Goal: Task Accomplishment & Management: Use online tool/utility

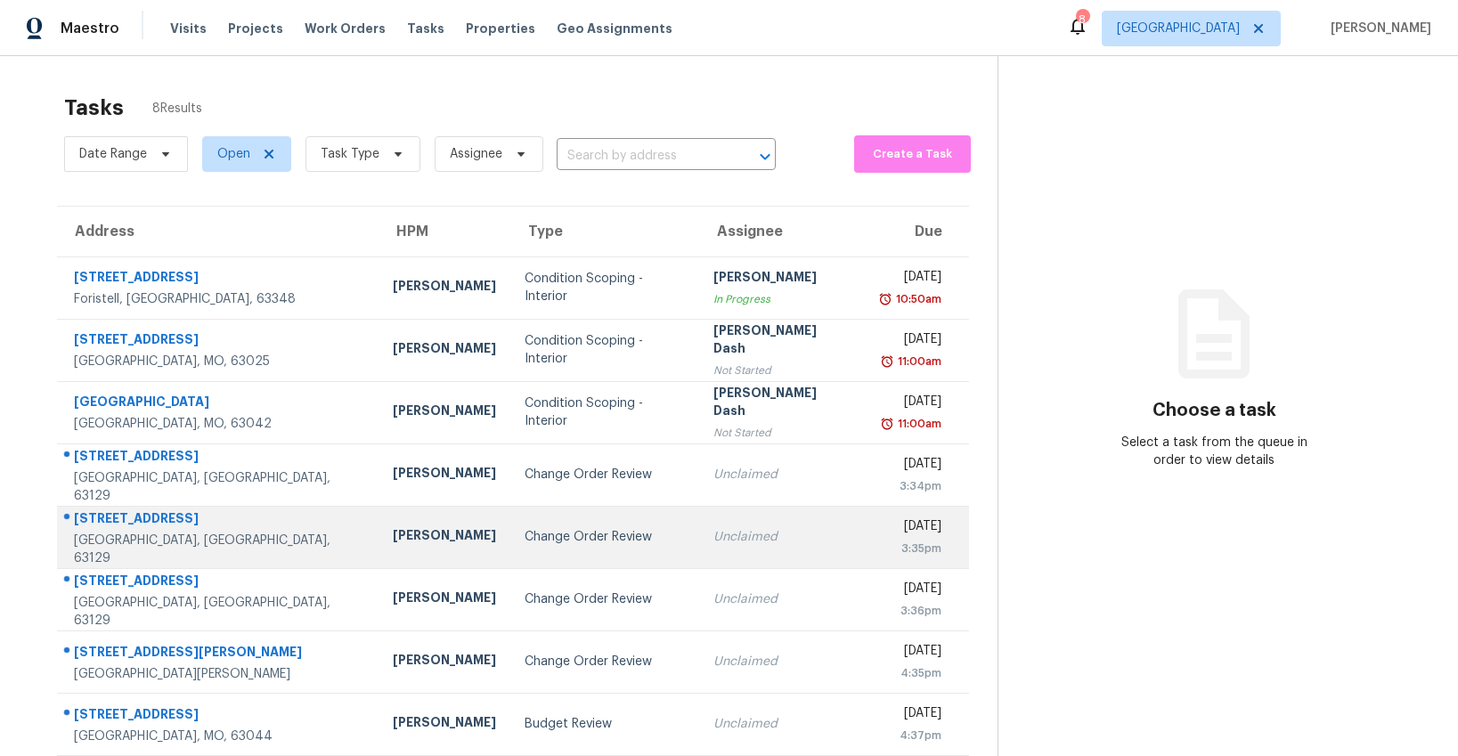
scroll to position [56, 0]
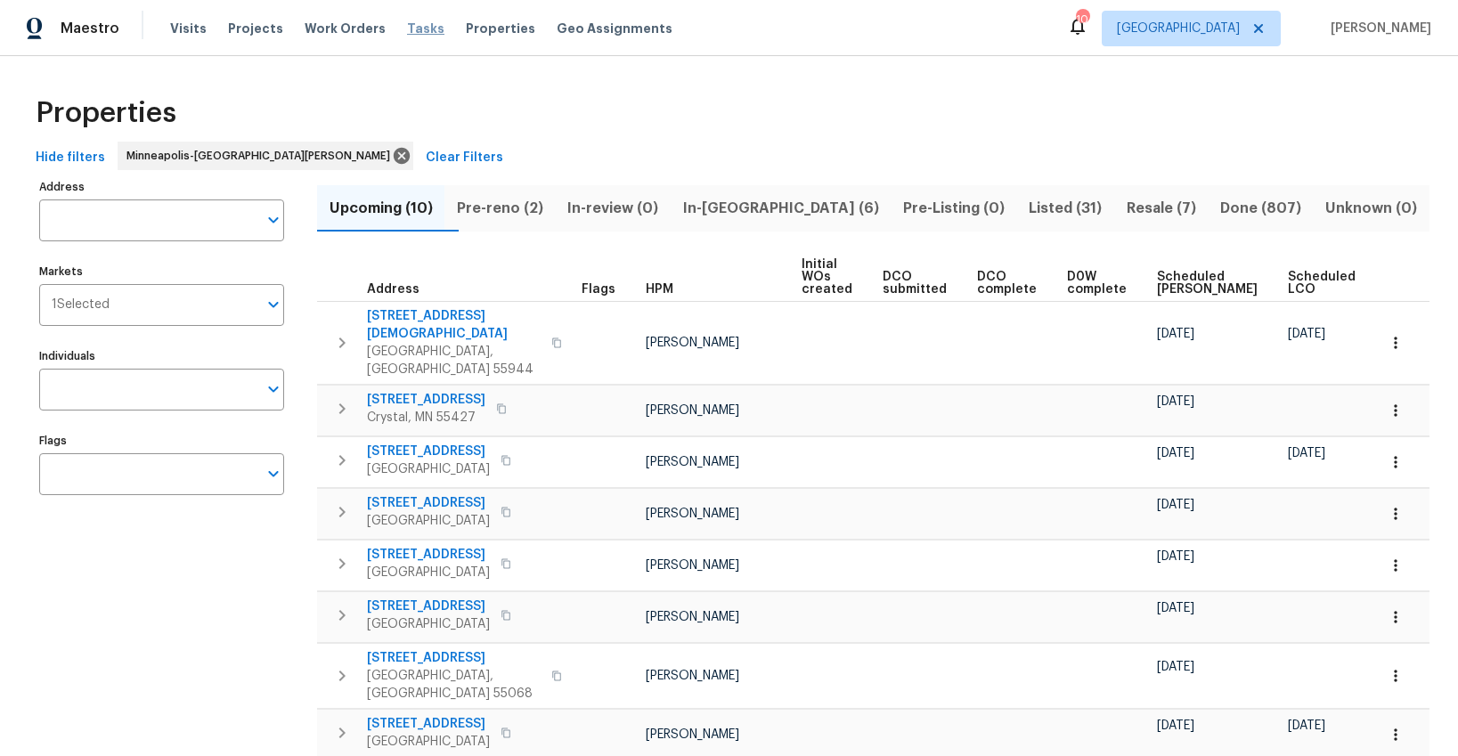
click at [412, 28] on span "Tasks" at bounding box center [425, 28] width 37 height 12
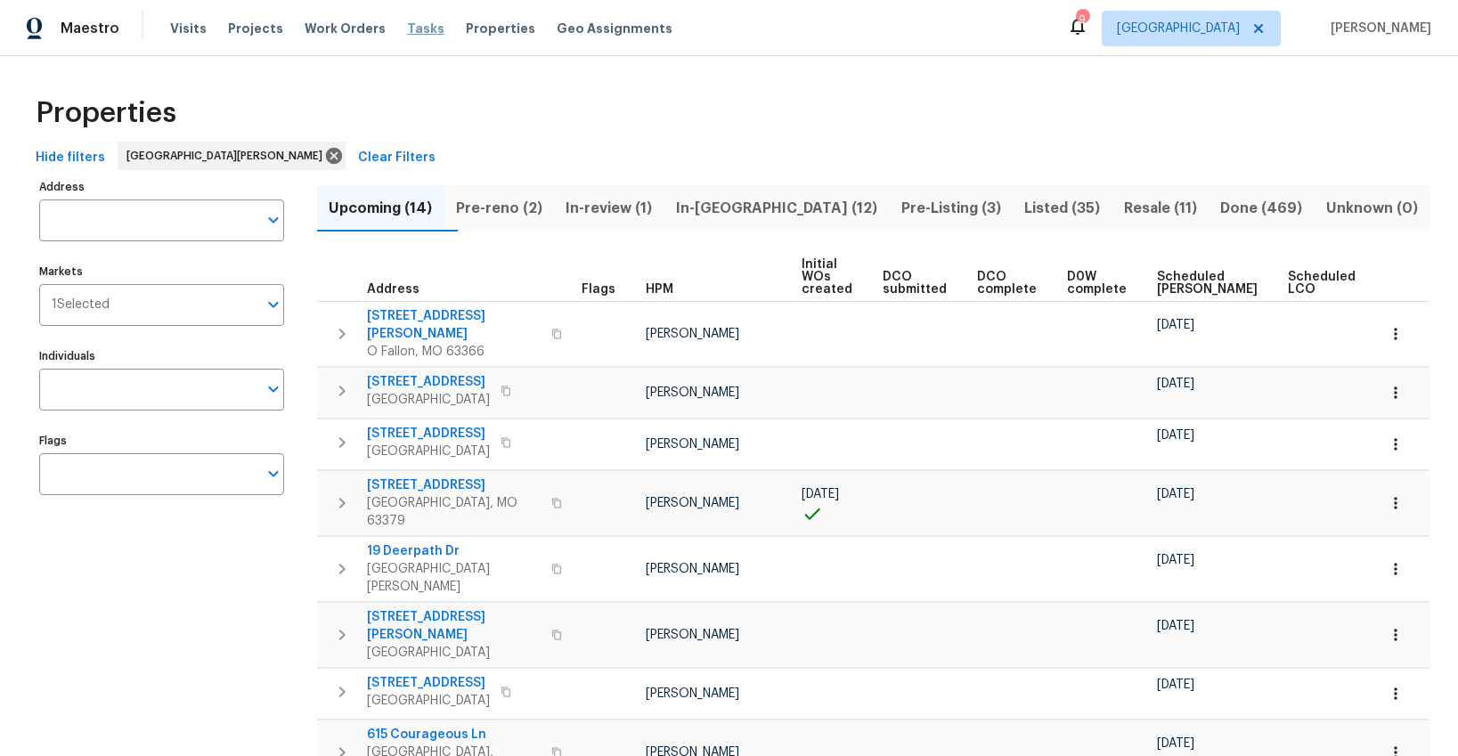
click at [408, 29] on span "Tasks" at bounding box center [425, 28] width 37 height 12
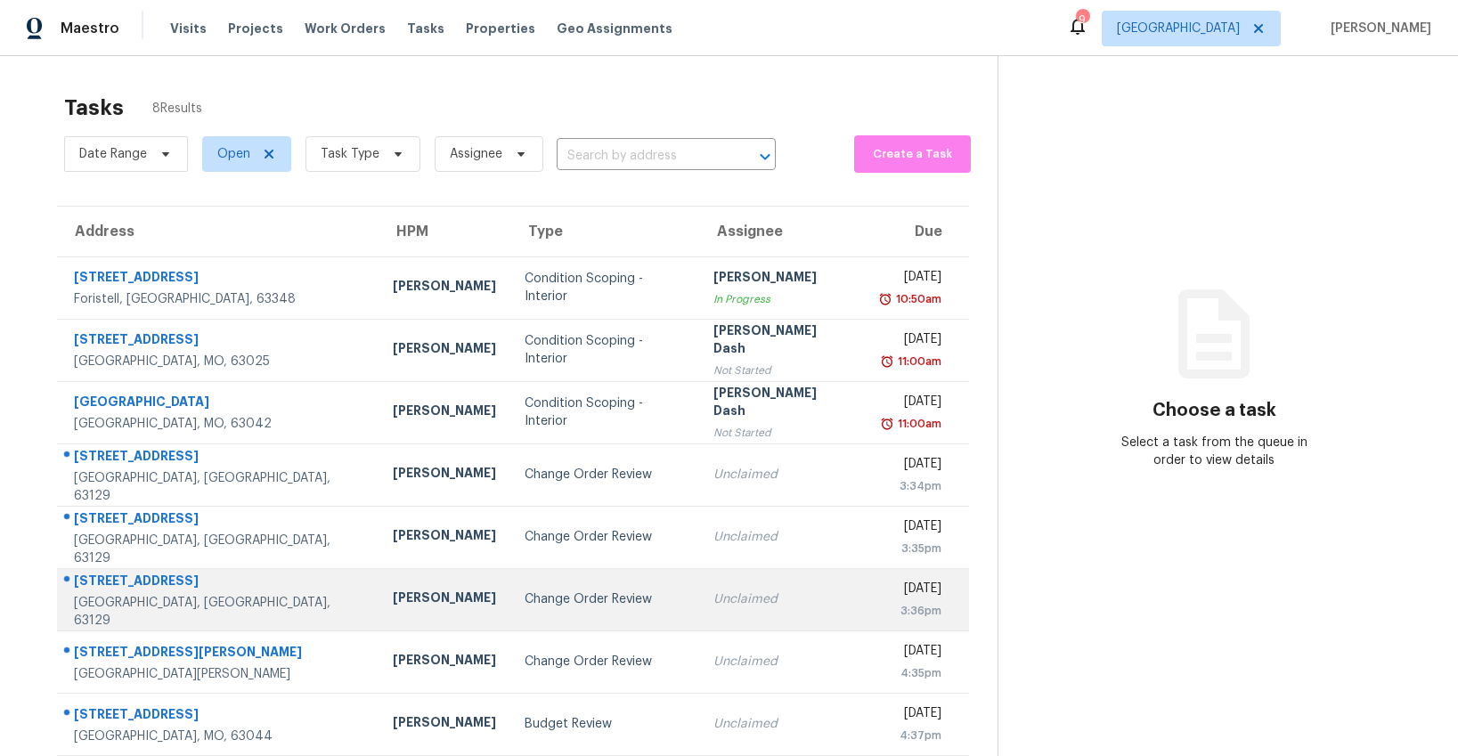
scroll to position [56, 0]
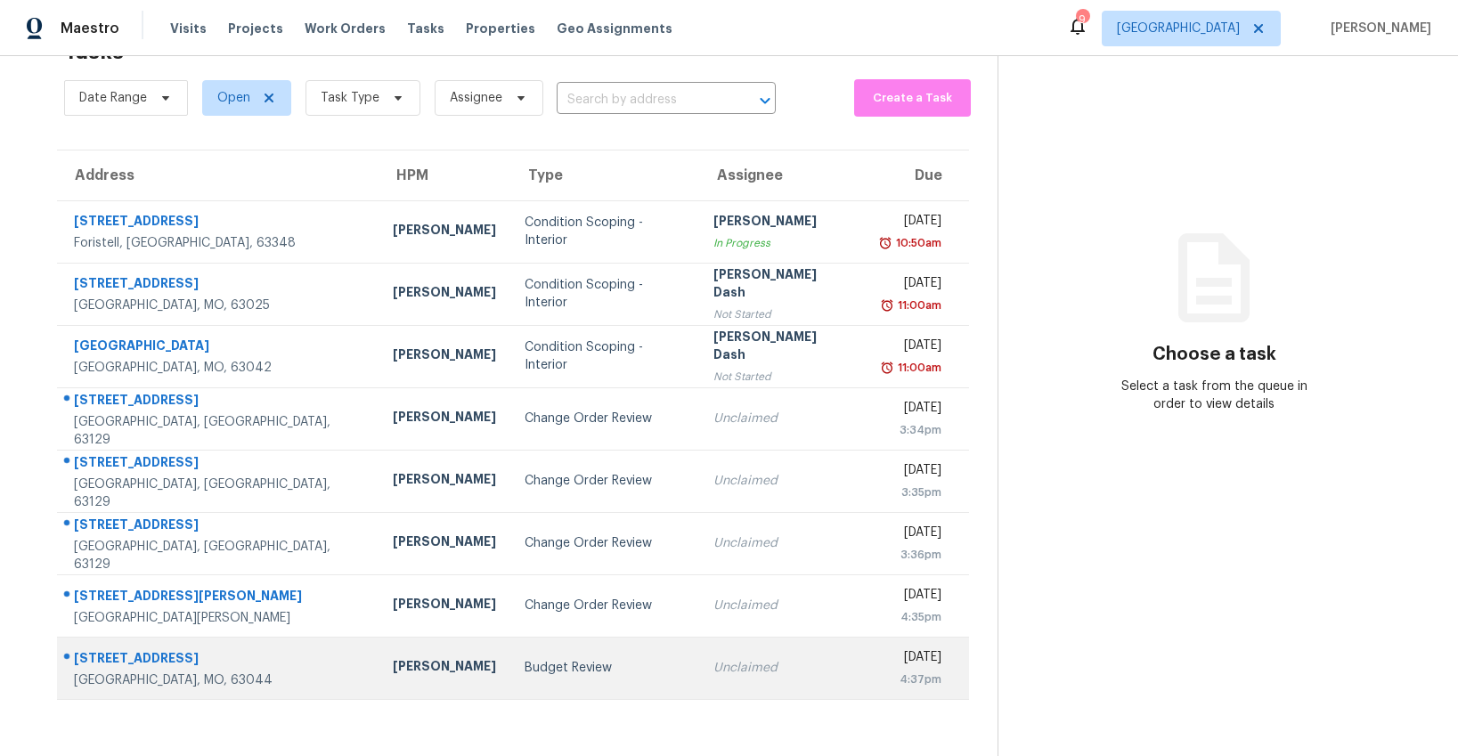
click at [525, 663] on div "Budget Review" at bounding box center [605, 668] width 160 height 18
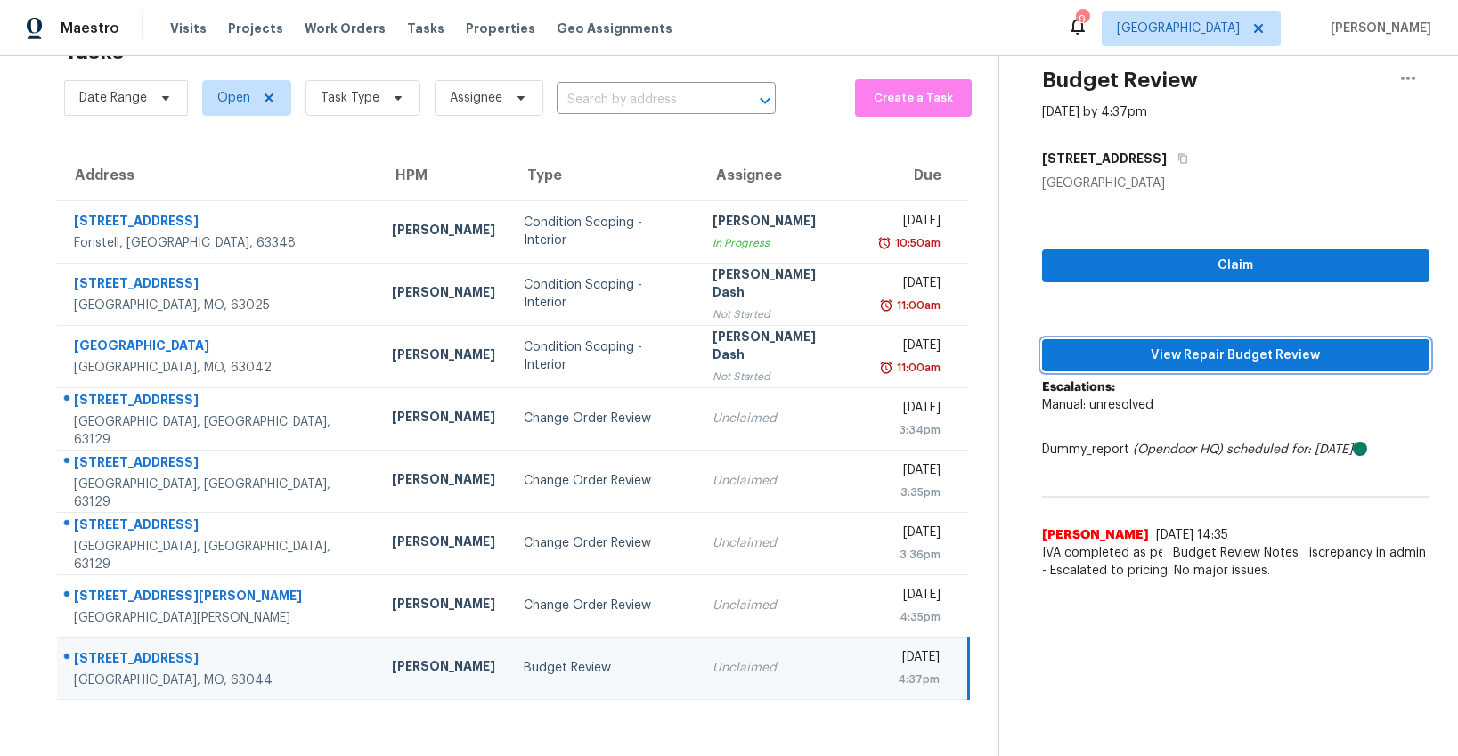
click at [1197, 350] on span "View Repair Budget Review" at bounding box center [1235, 356] width 359 height 22
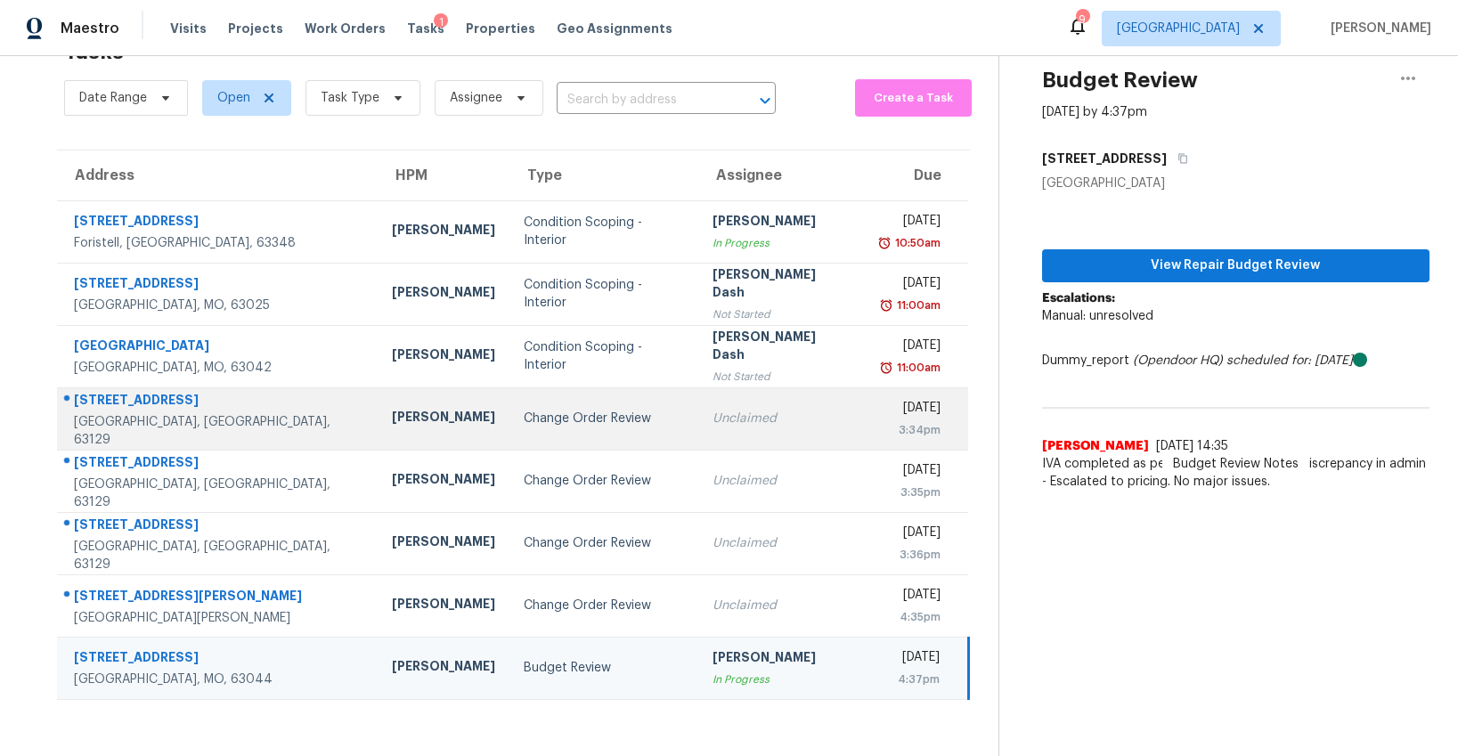
click at [509, 439] on td "Change Order Review" at bounding box center [603, 418] width 189 height 62
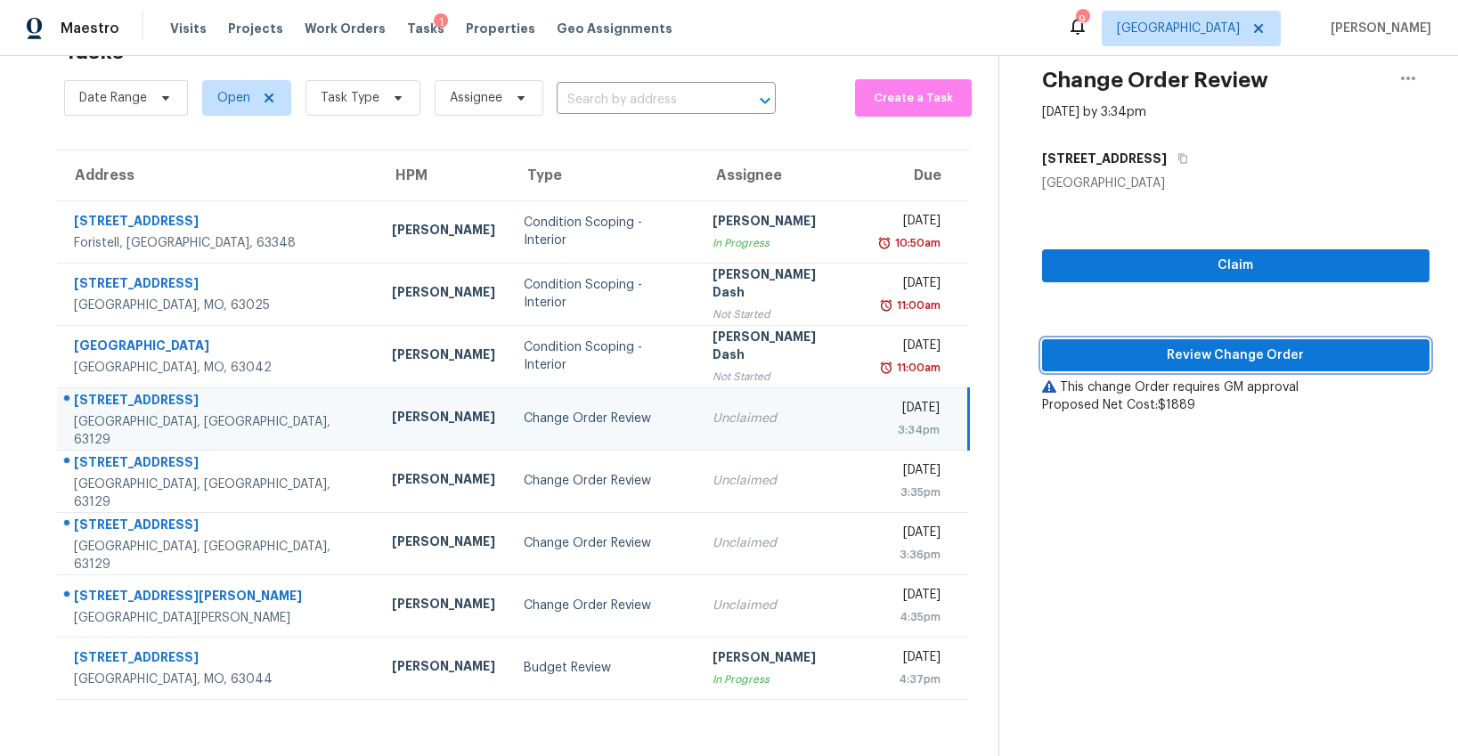
click at [1191, 363] on span "Review Change Order" at bounding box center [1235, 356] width 359 height 22
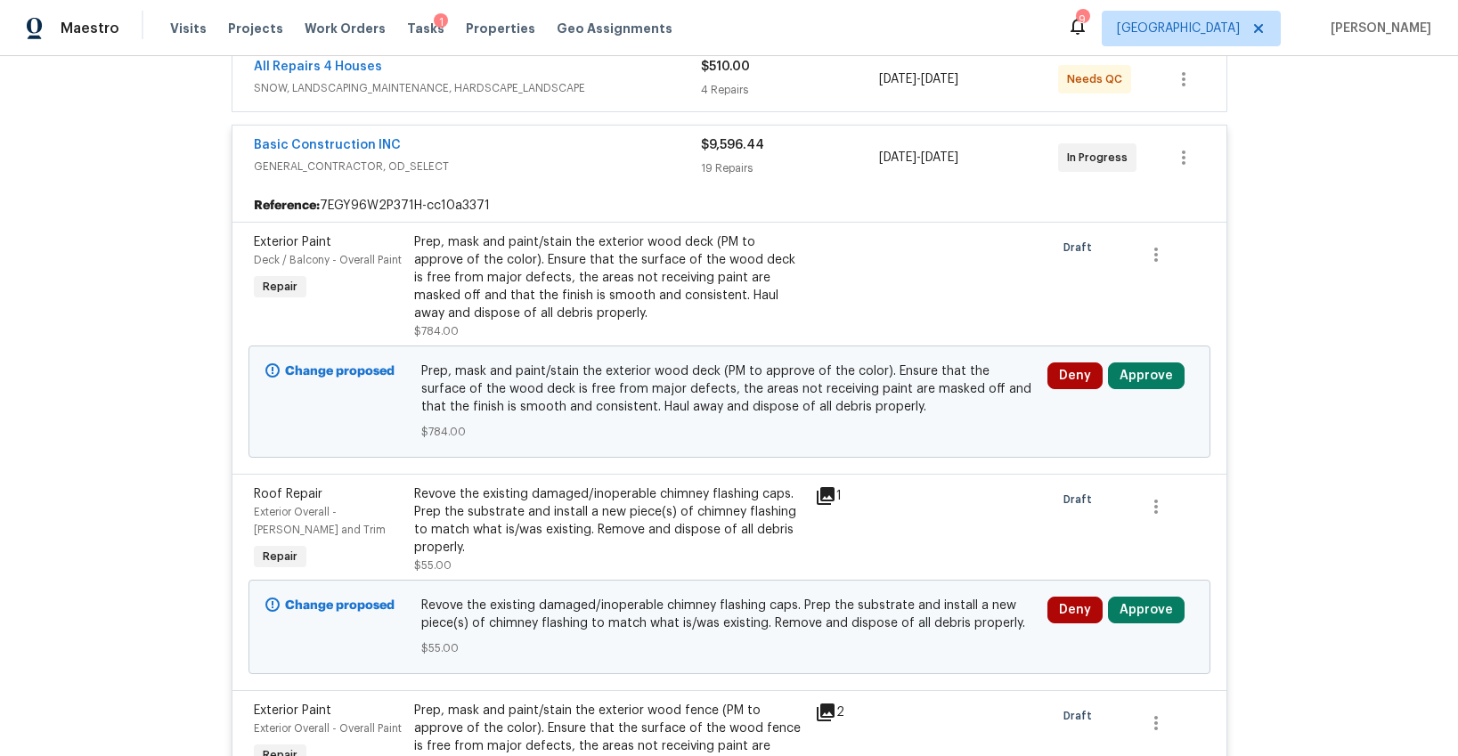
scroll to position [356, 0]
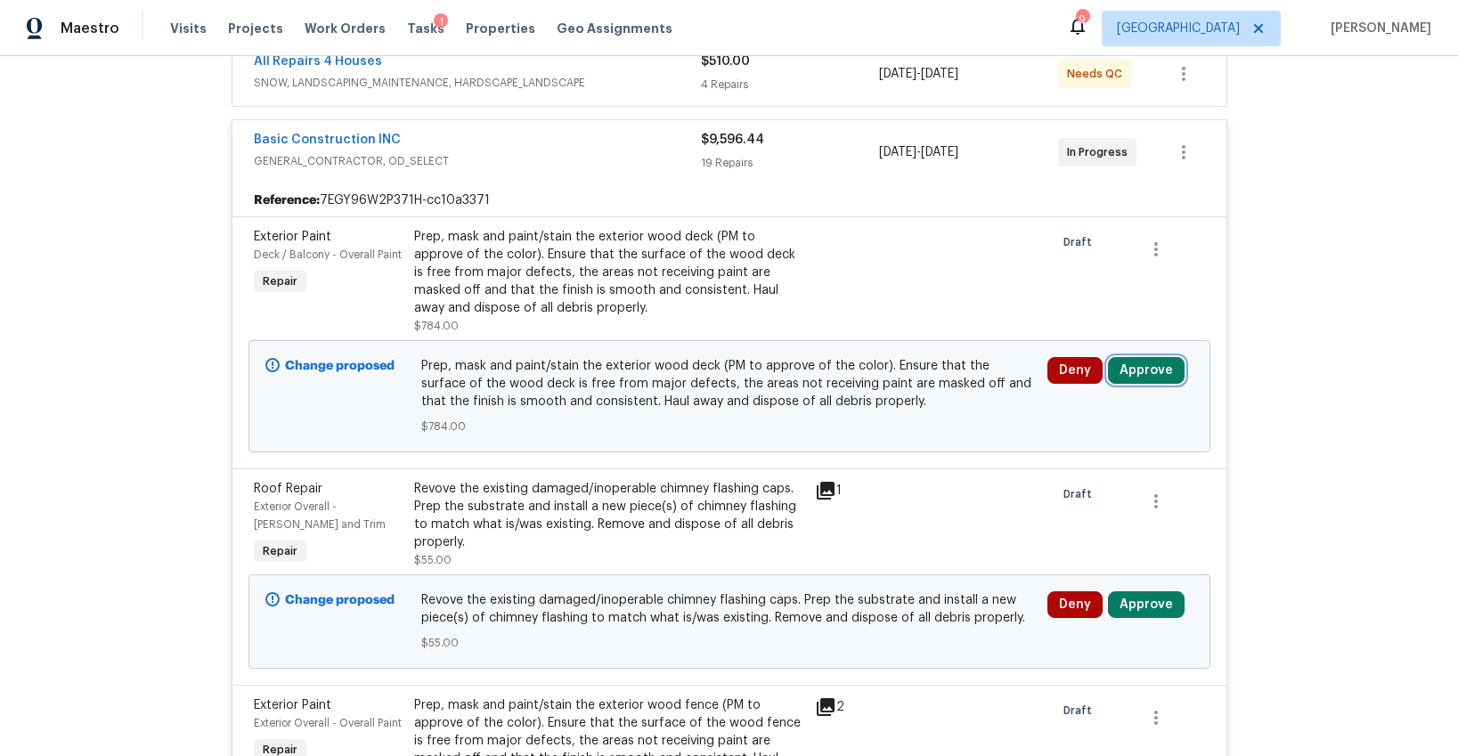
click at [1145, 369] on button "Approve" at bounding box center [1146, 370] width 77 height 27
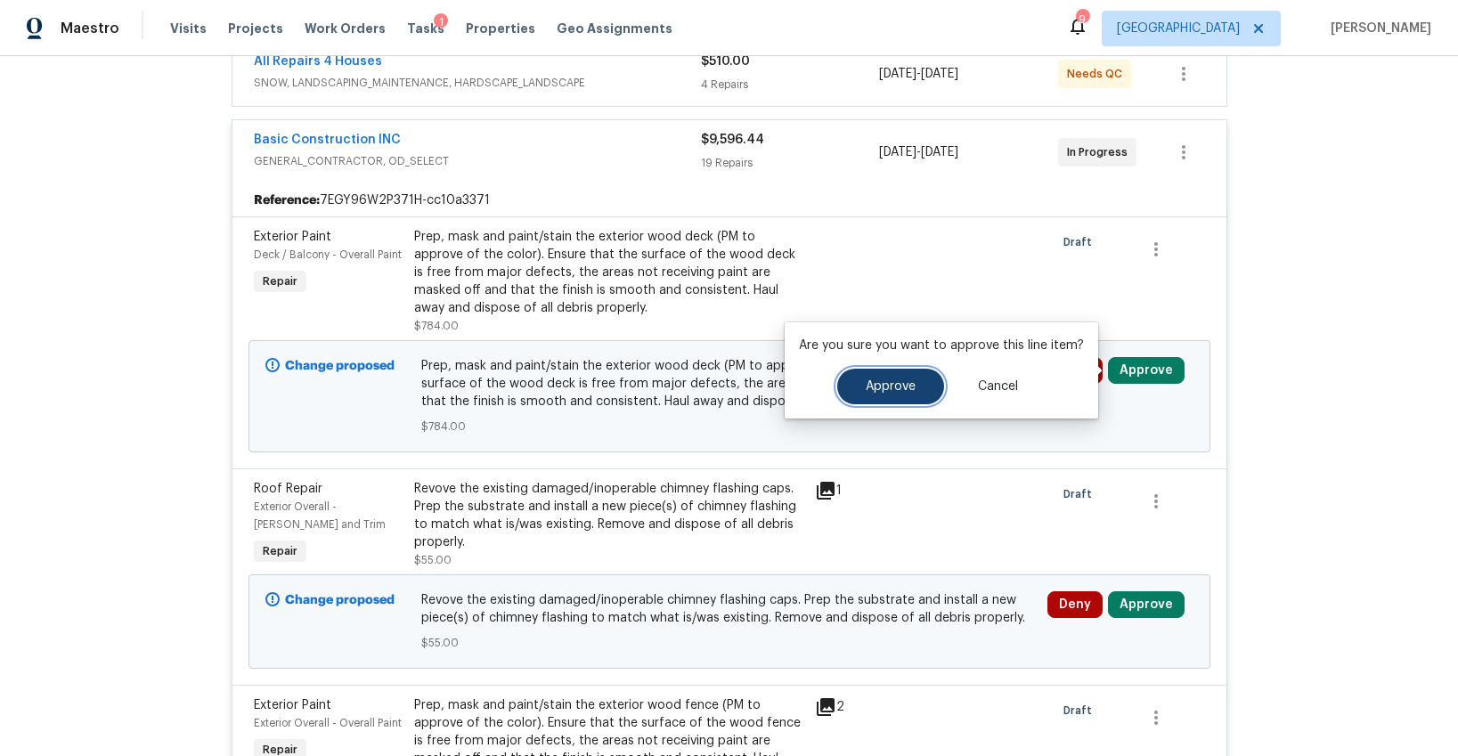
click at [913, 383] on button "Approve" at bounding box center [890, 387] width 107 height 36
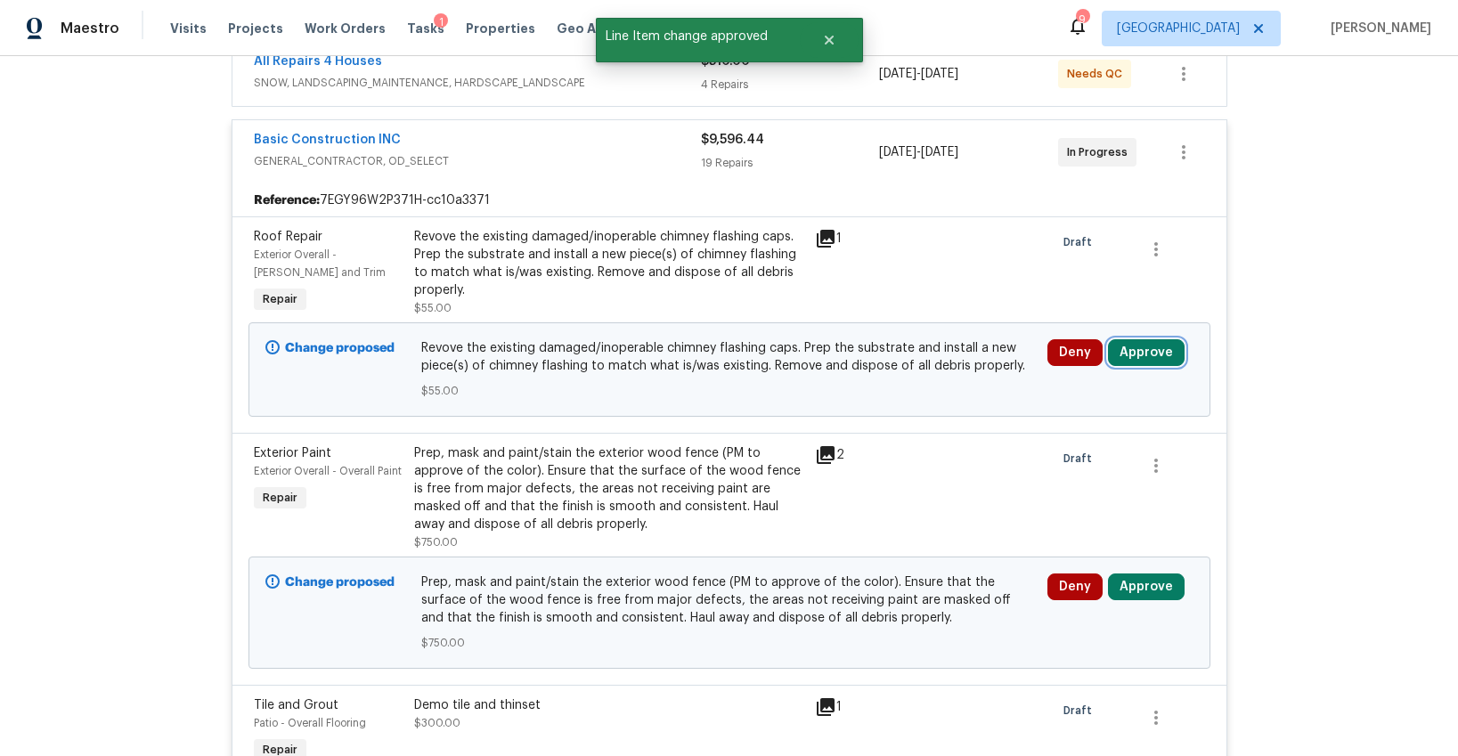
click at [1147, 348] on button "Approve" at bounding box center [1146, 352] width 77 height 27
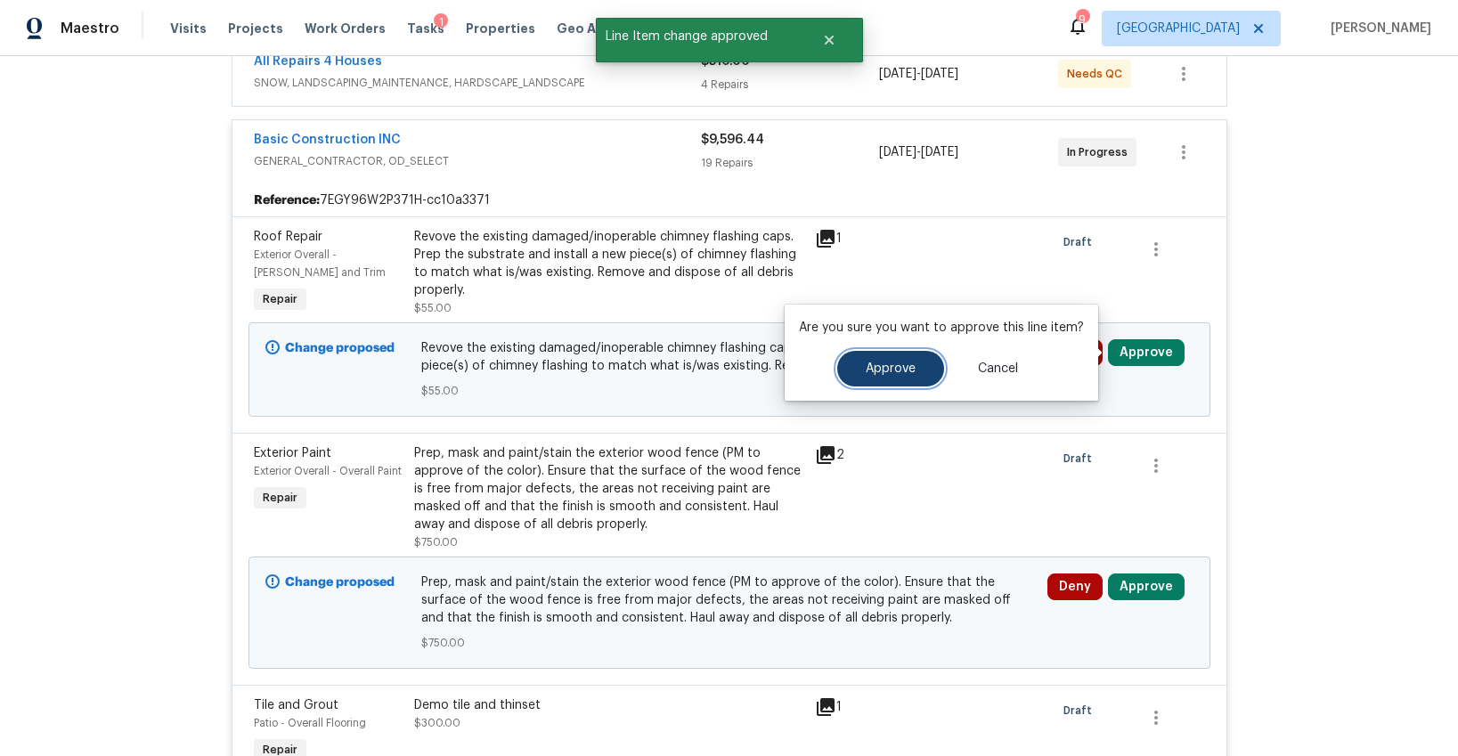
click at [837, 364] on button "Approve" at bounding box center [890, 369] width 107 height 36
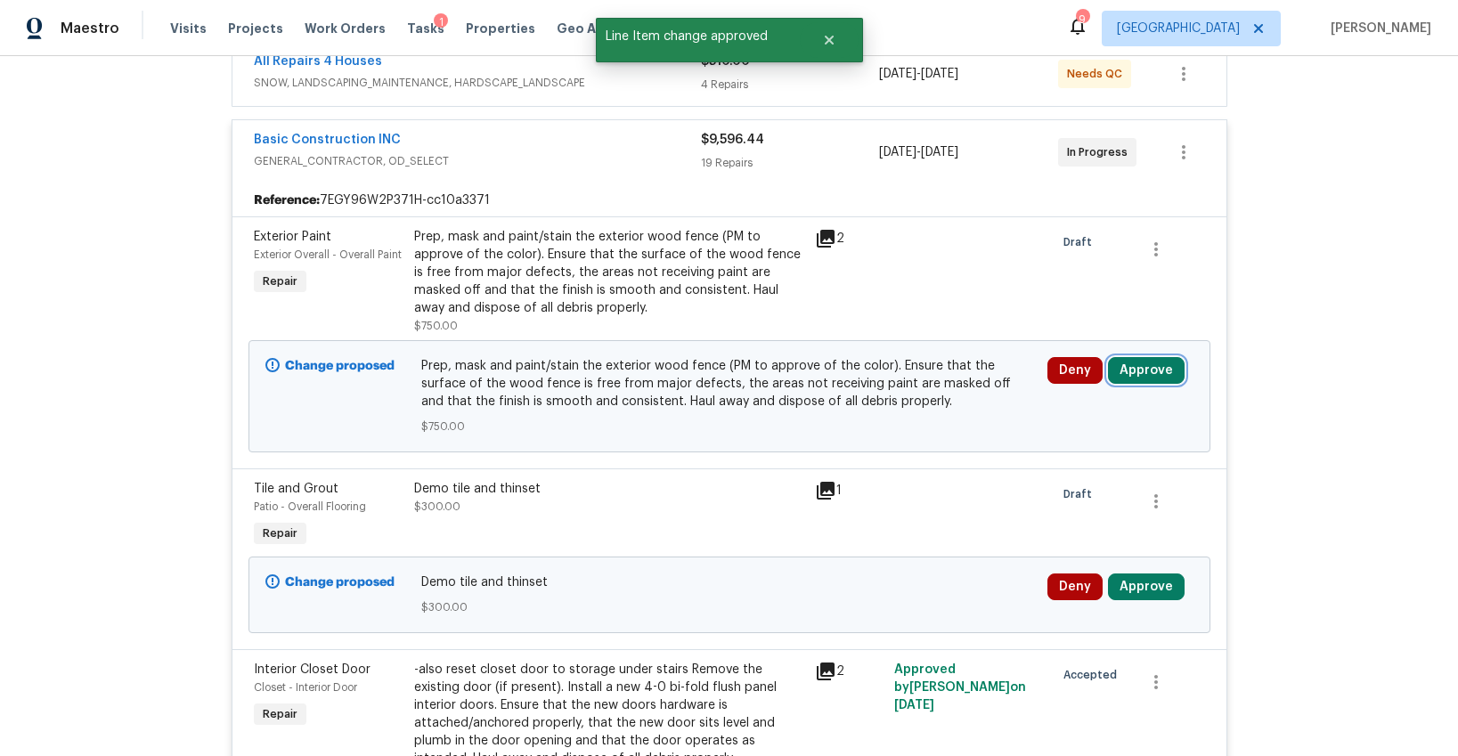
click at [1129, 374] on button "Approve" at bounding box center [1146, 370] width 77 height 27
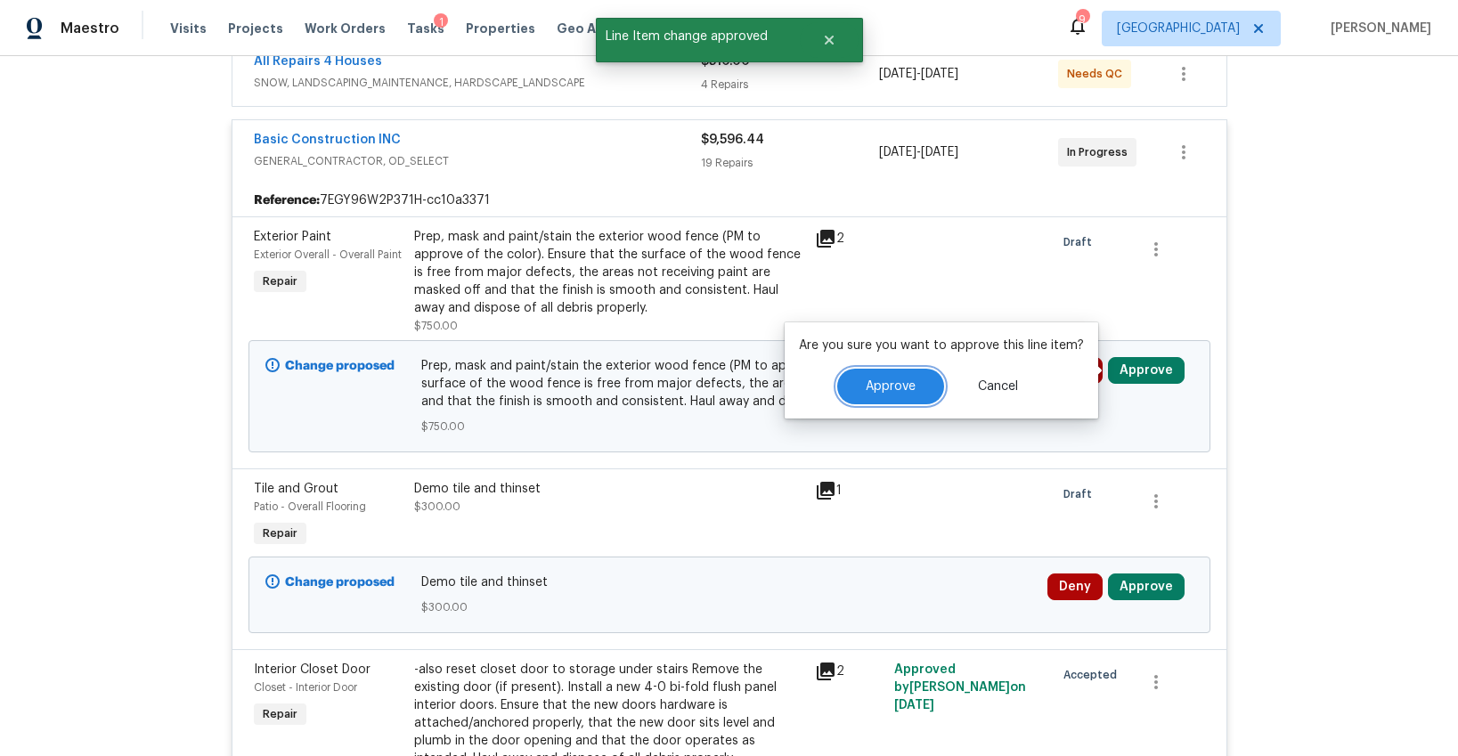
drag, startPoint x: 892, startPoint y: 380, endPoint x: 922, endPoint y: 404, distance: 38.0
click at [894, 380] on span "Approve" at bounding box center [891, 386] width 50 height 13
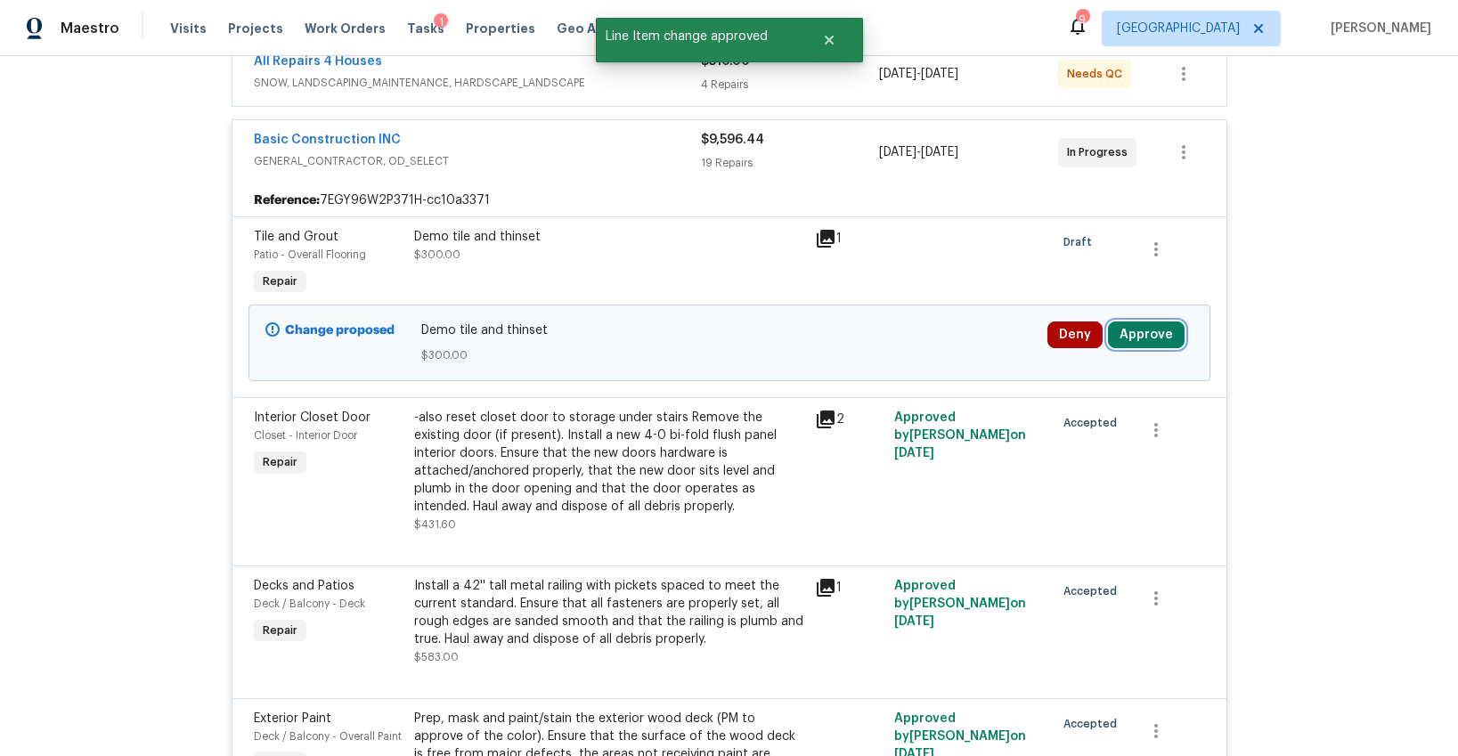
click at [1127, 338] on button "Approve" at bounding box center [1146, 334] width 77 height 27
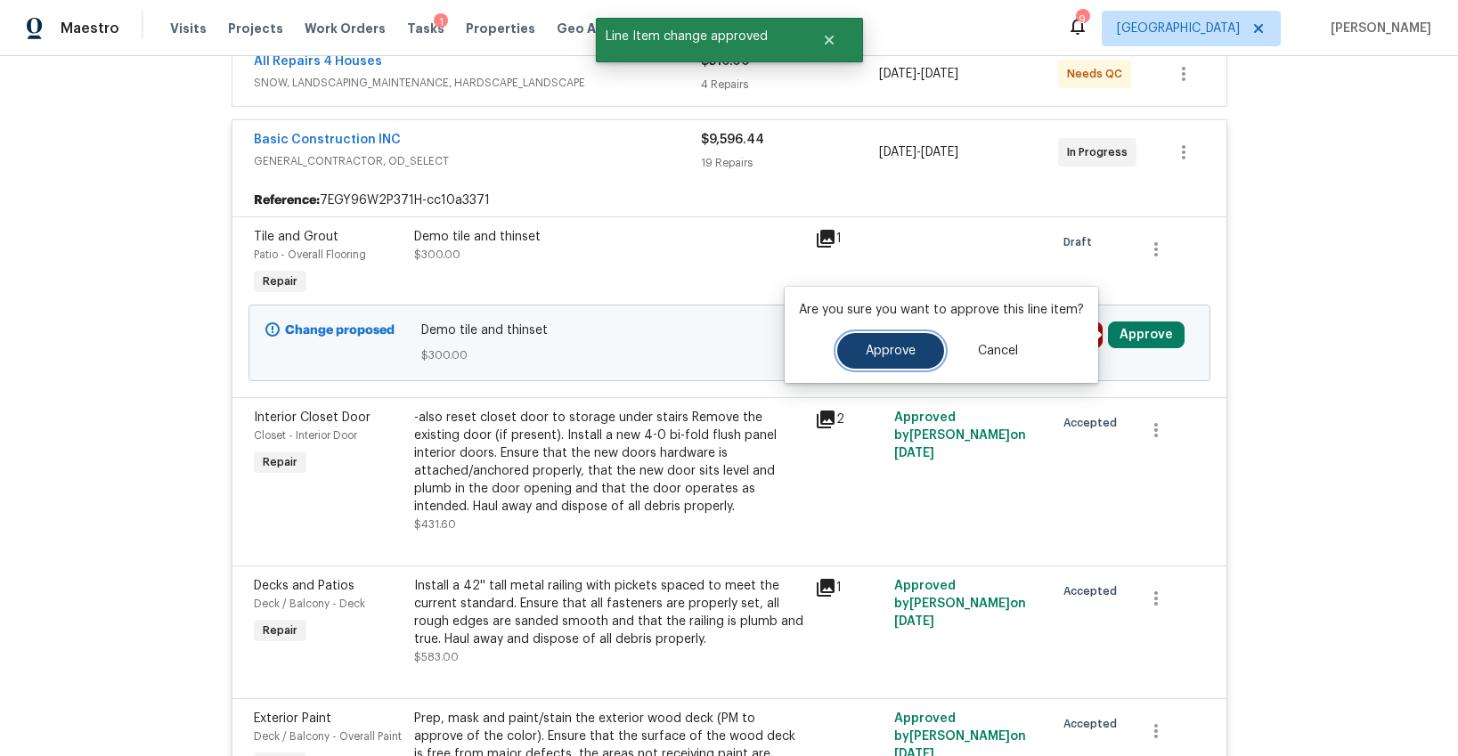
click at [908, 357] on button "Approve" at bounding box center [890, 351] width 107 height 36
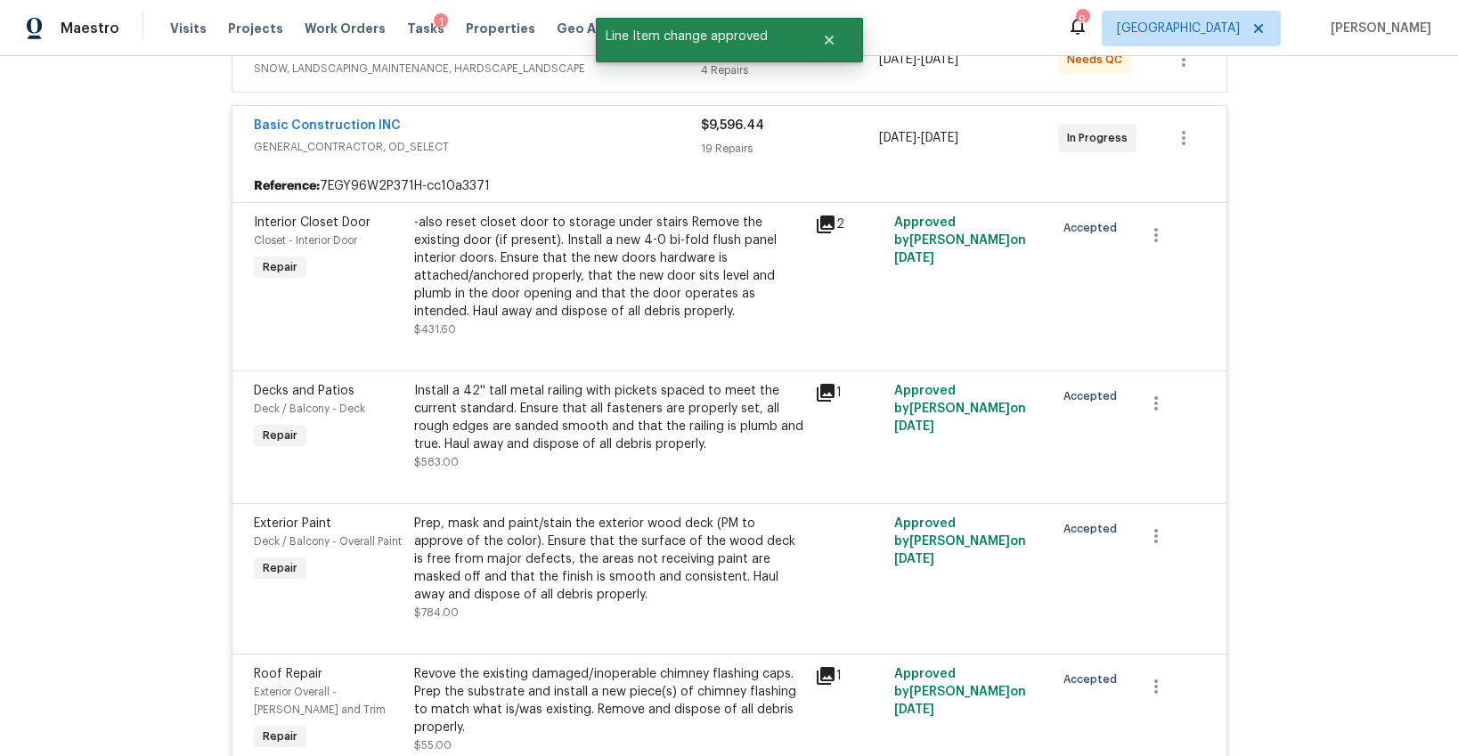
scroll to position [0, 0]
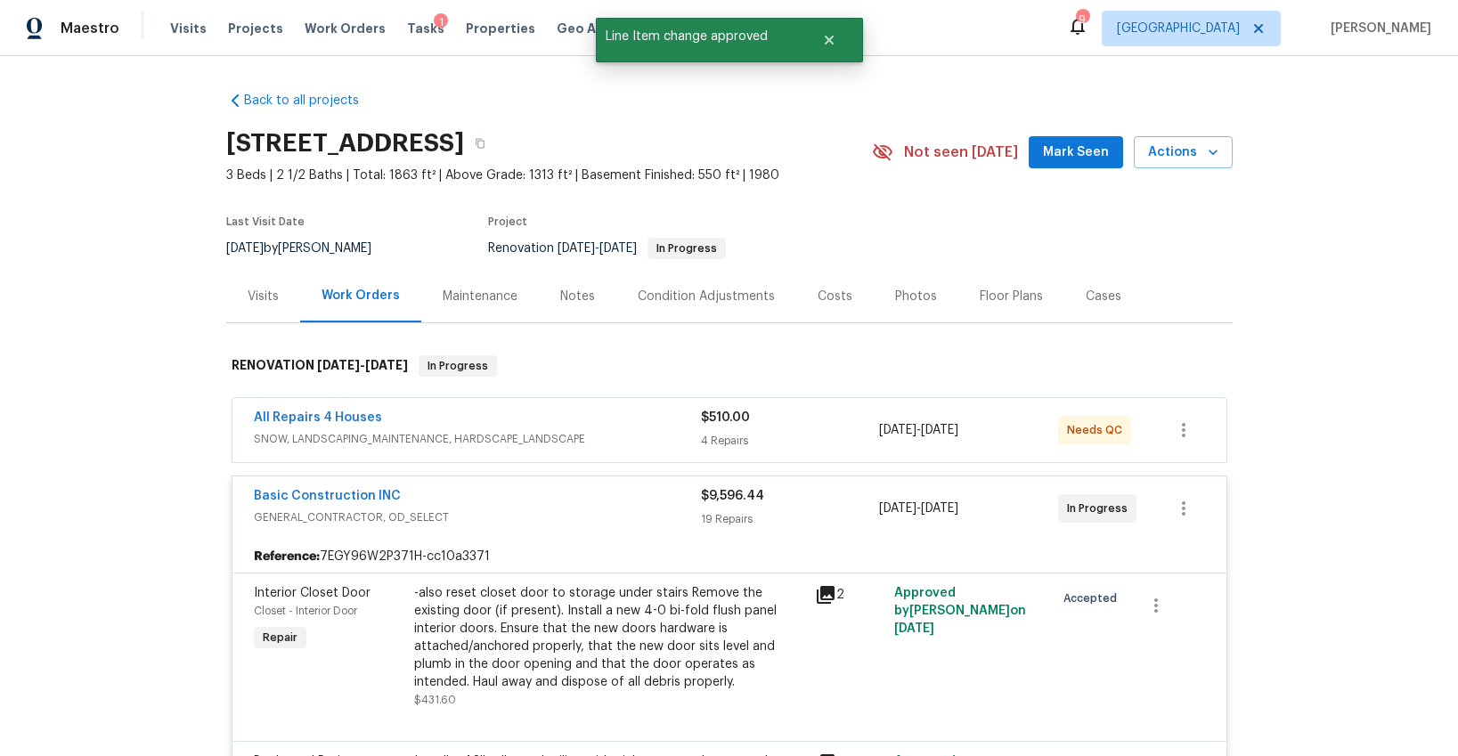
click at [625, 421] on div "All Repairs 4 Houses" at bounding box center [477, 419] width 447 height 21
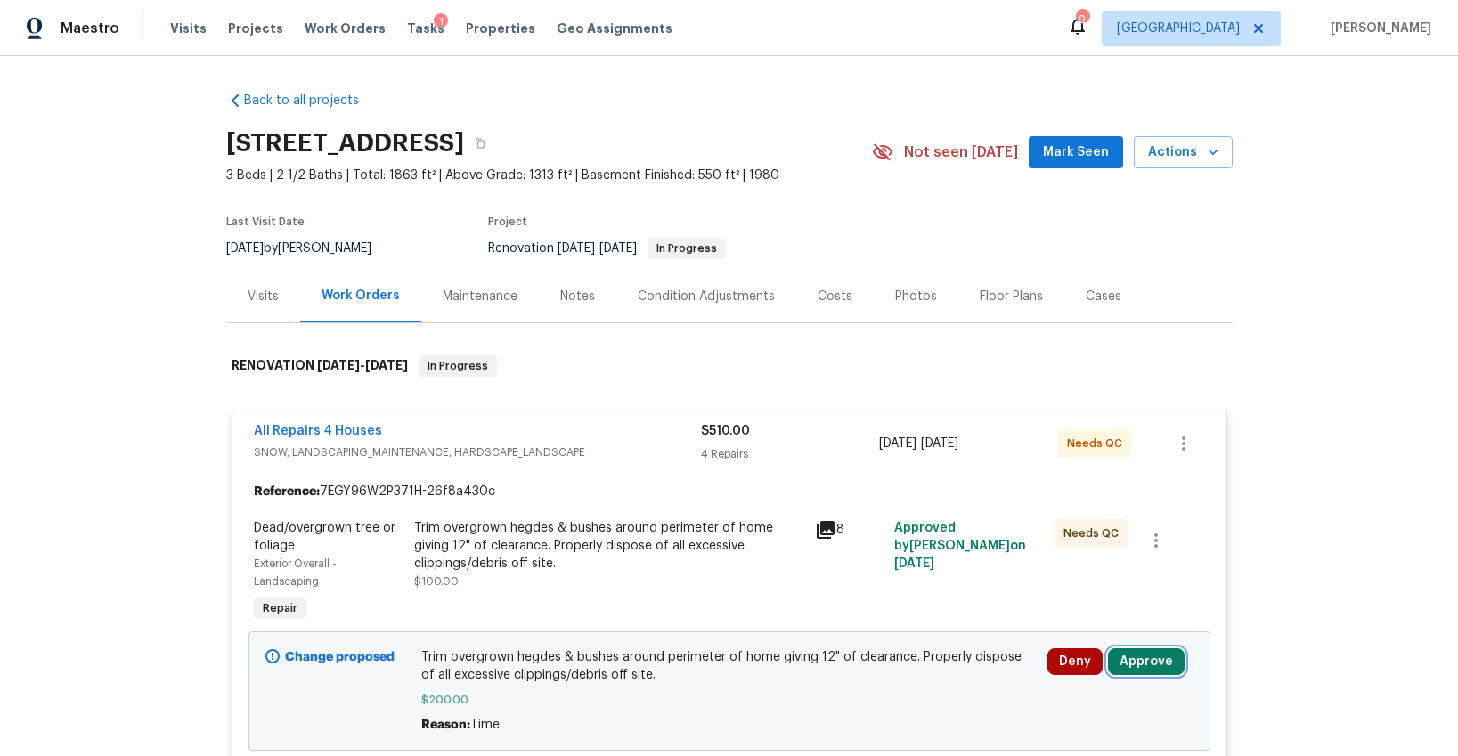
click at [1145, 659] on button "Approve" at bounding box center [1146, 661] width 77 height 27
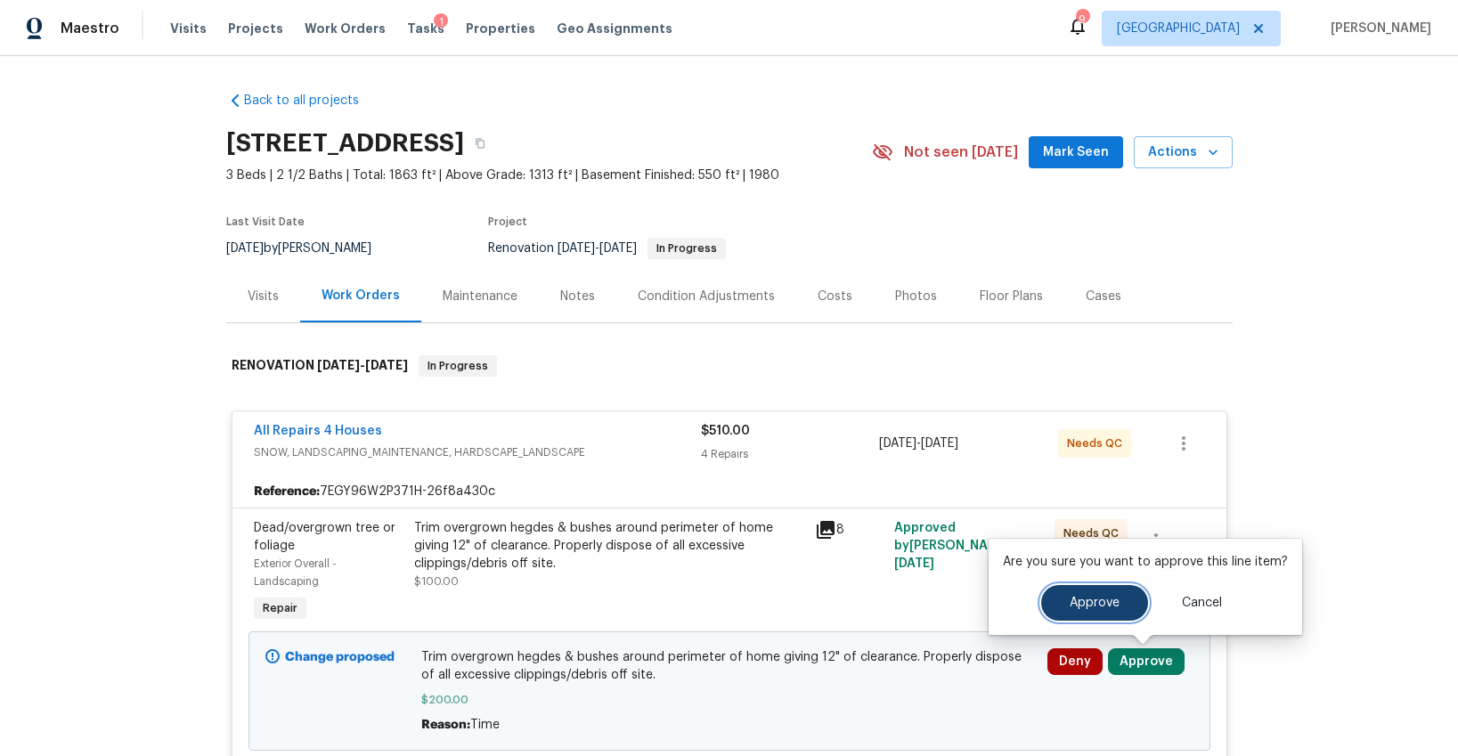
click at [1046, 595] on button "Approve" at bounding box center [1094, 603] width 107 height 36
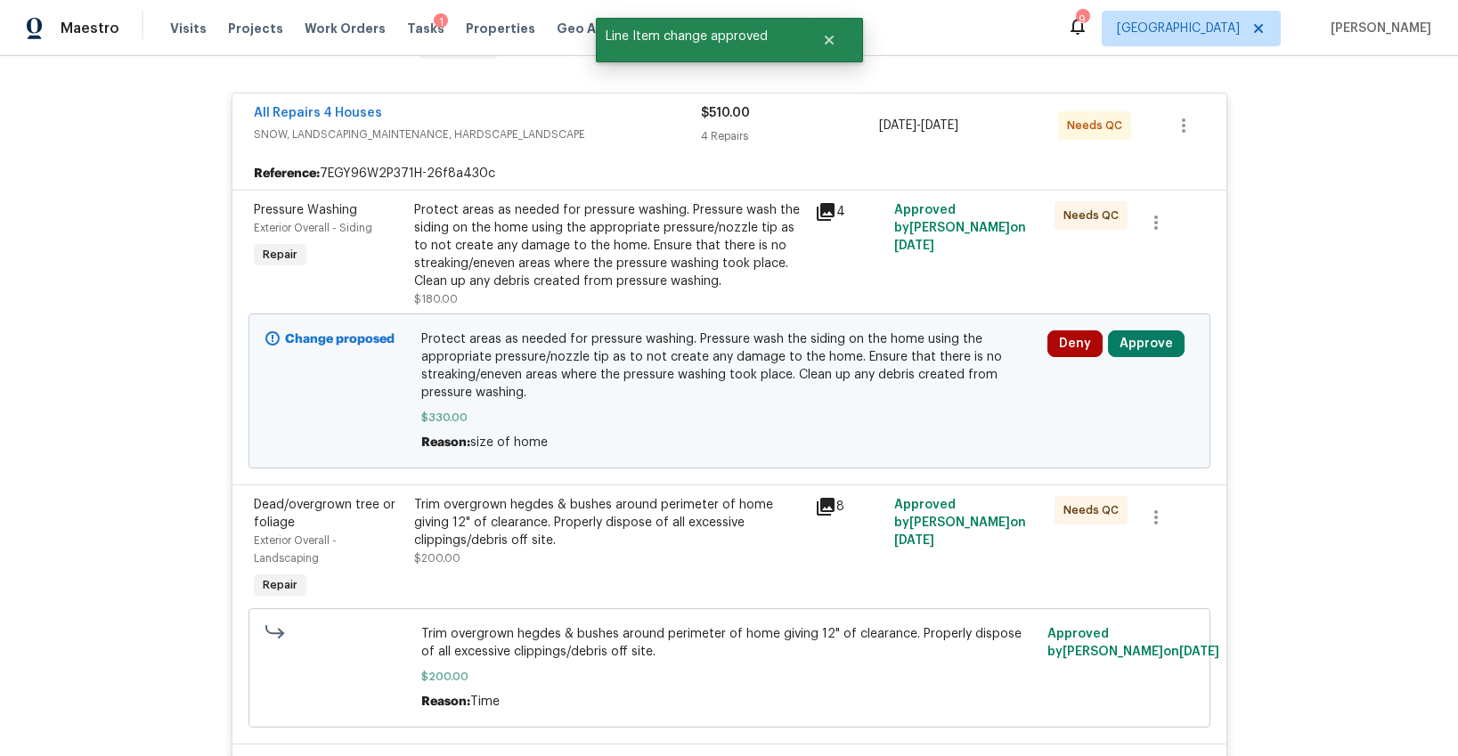
scroll to position [308, 0]
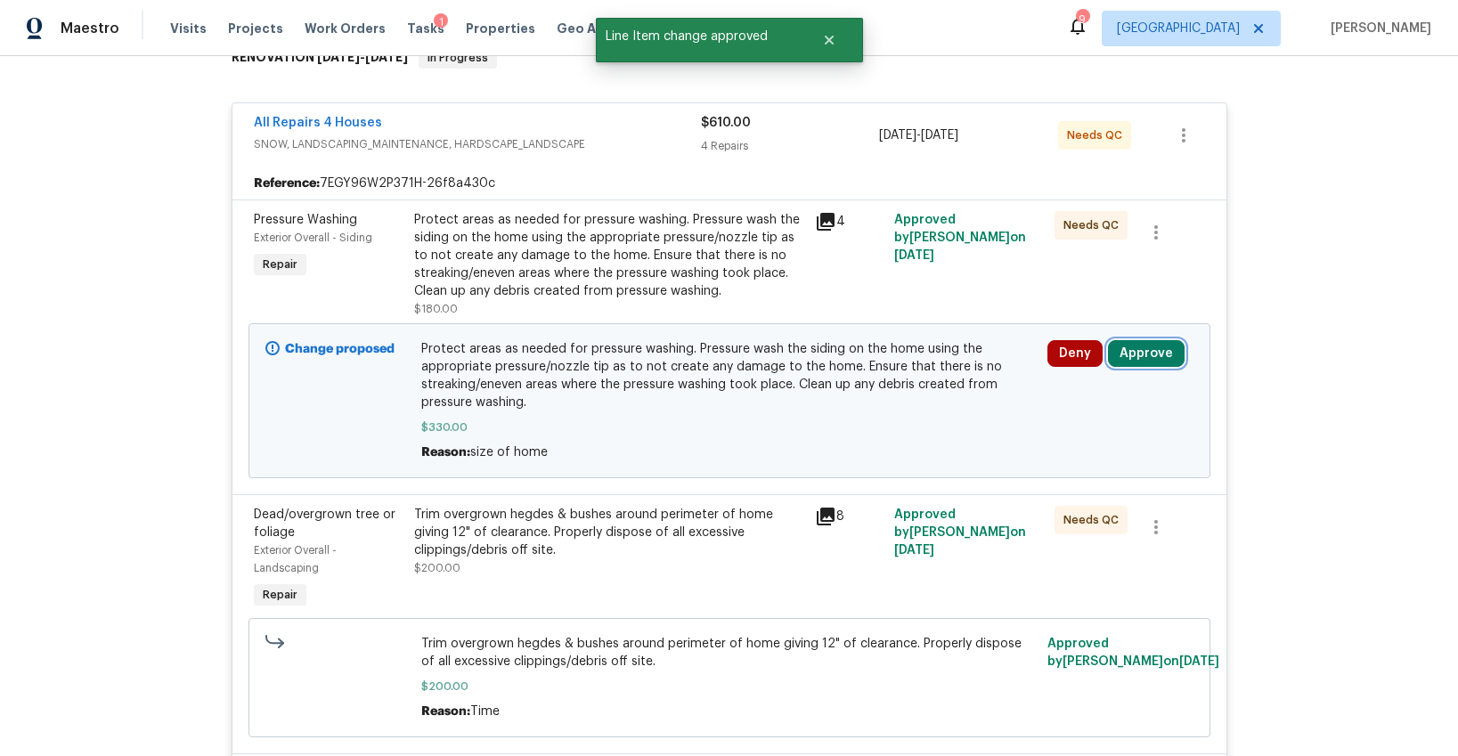
click at [1119, 349] on button "Approve" at bounding box center [1146, 353] width 77 height 27
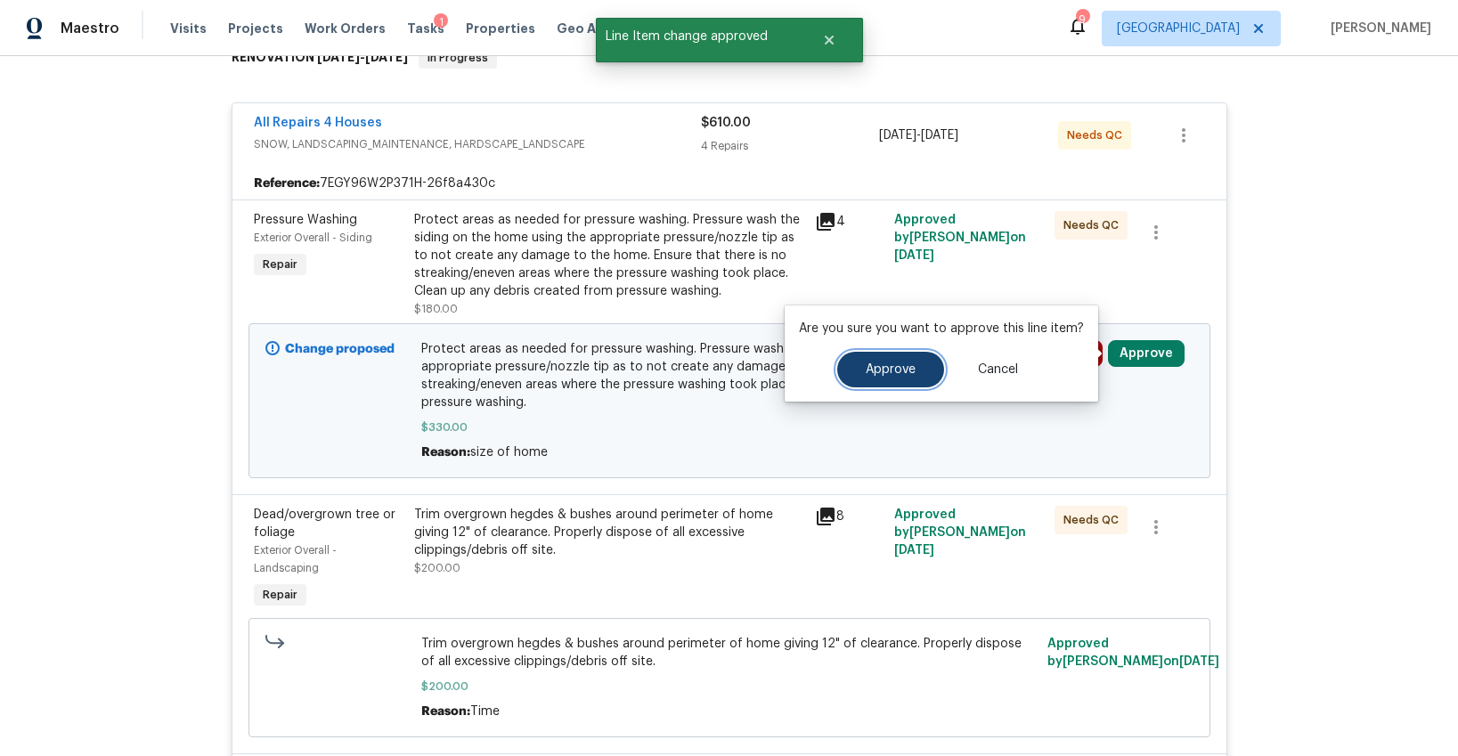
click at [903, 370] on span "Approve" at bounding box center [891, 369] width 50 height 13
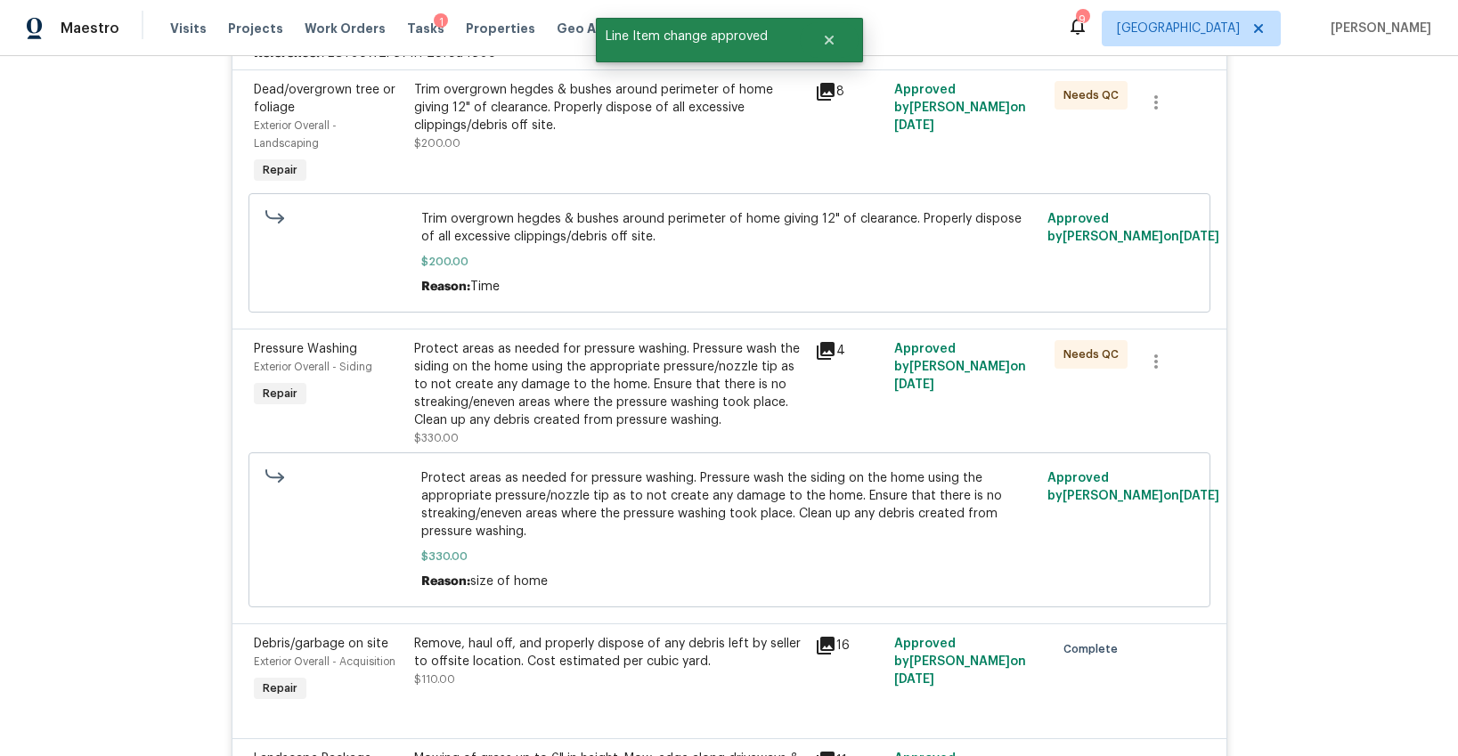
scroll to position [402, 0]
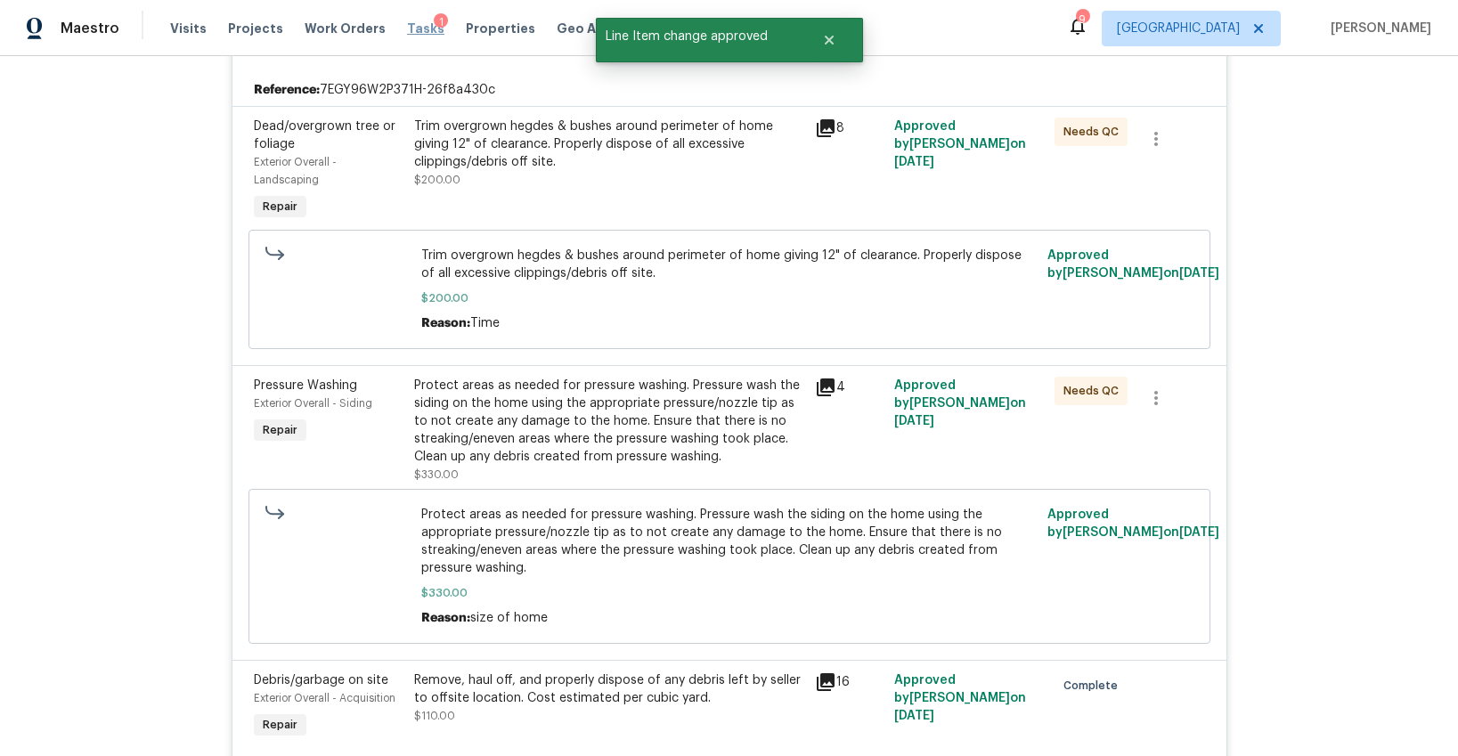
click at [407, 33] on span "Tasks" at bounding box center [425, 28] width 37 height 12
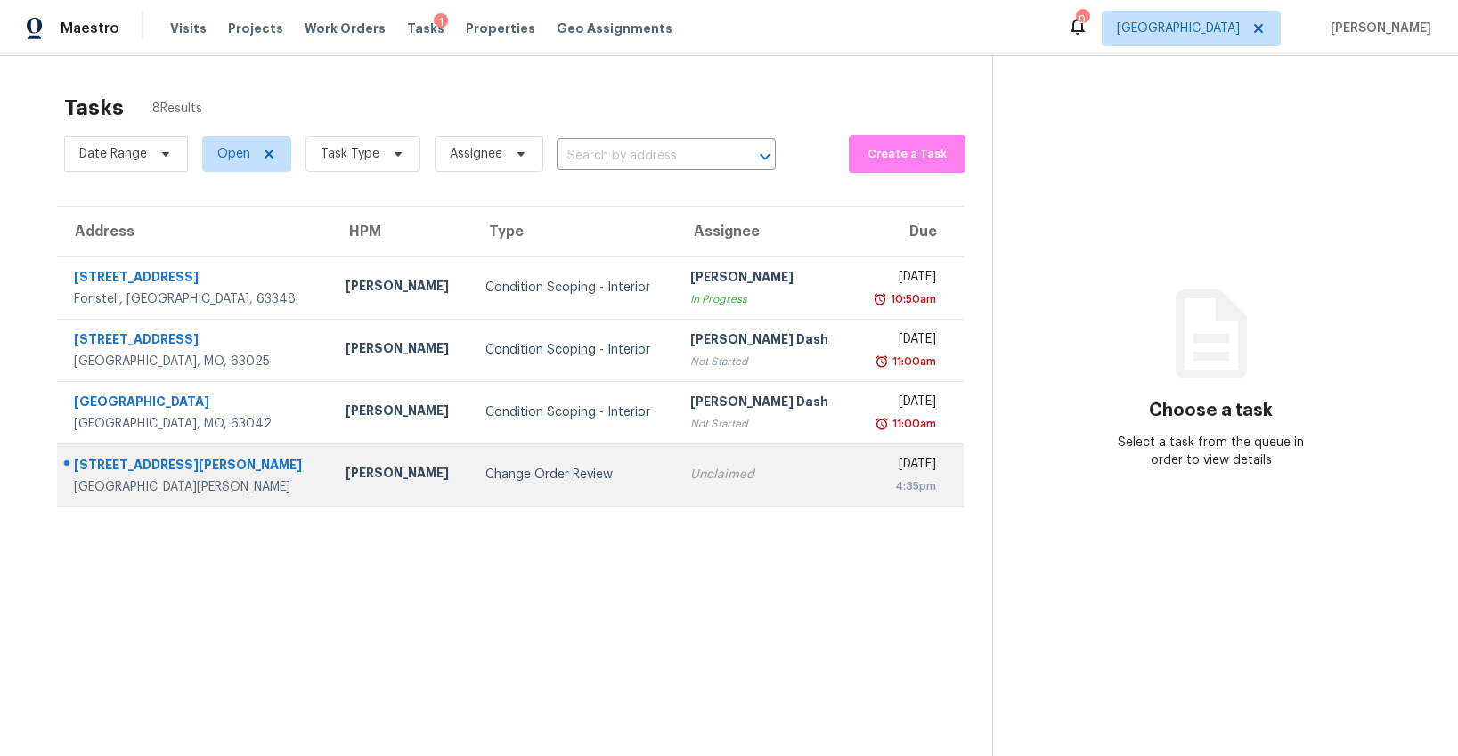
click at [515, 472] on div "Change Order Review" at bounding box center [573, 475] width 176 height 18
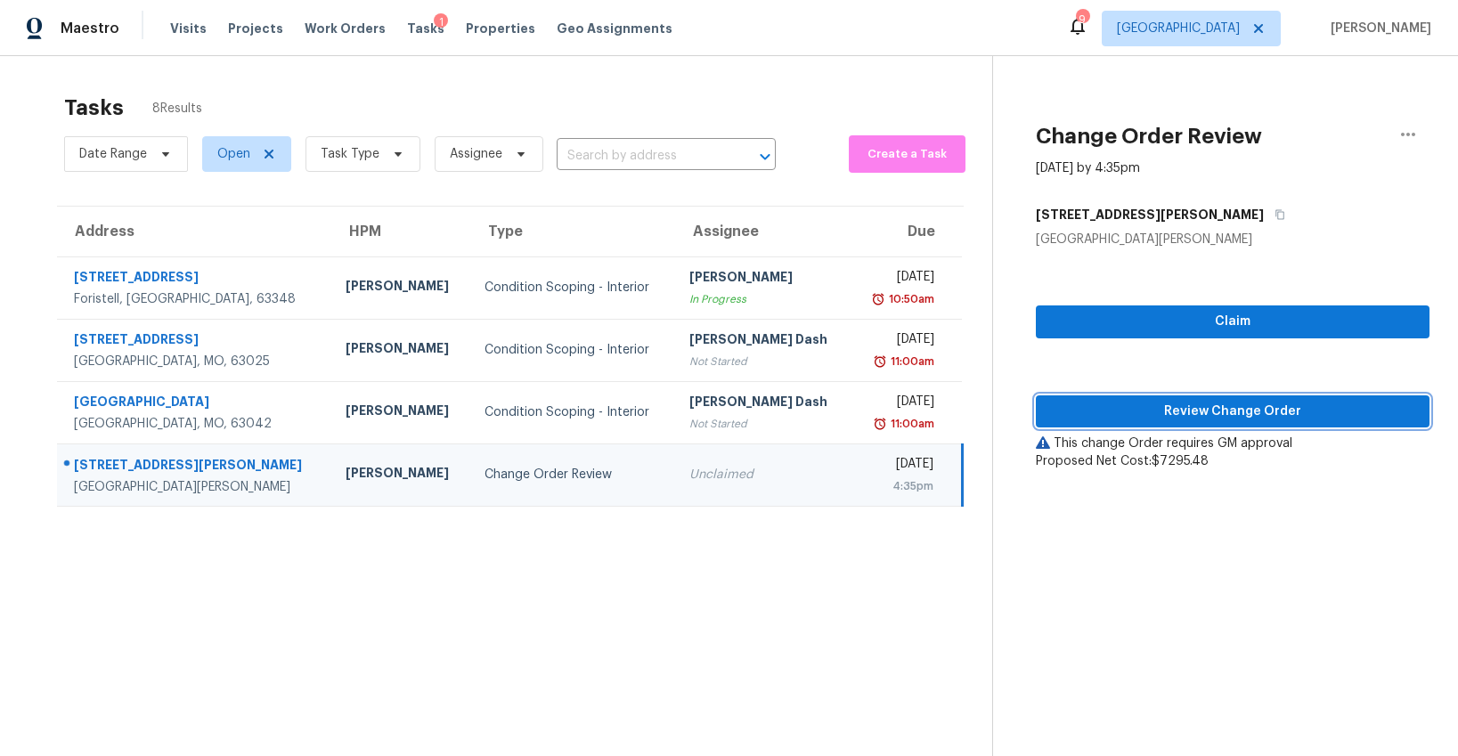
click at [1156, 426] on button "Review Change Order" at bounding box center [1233, 411] width 394 height 33
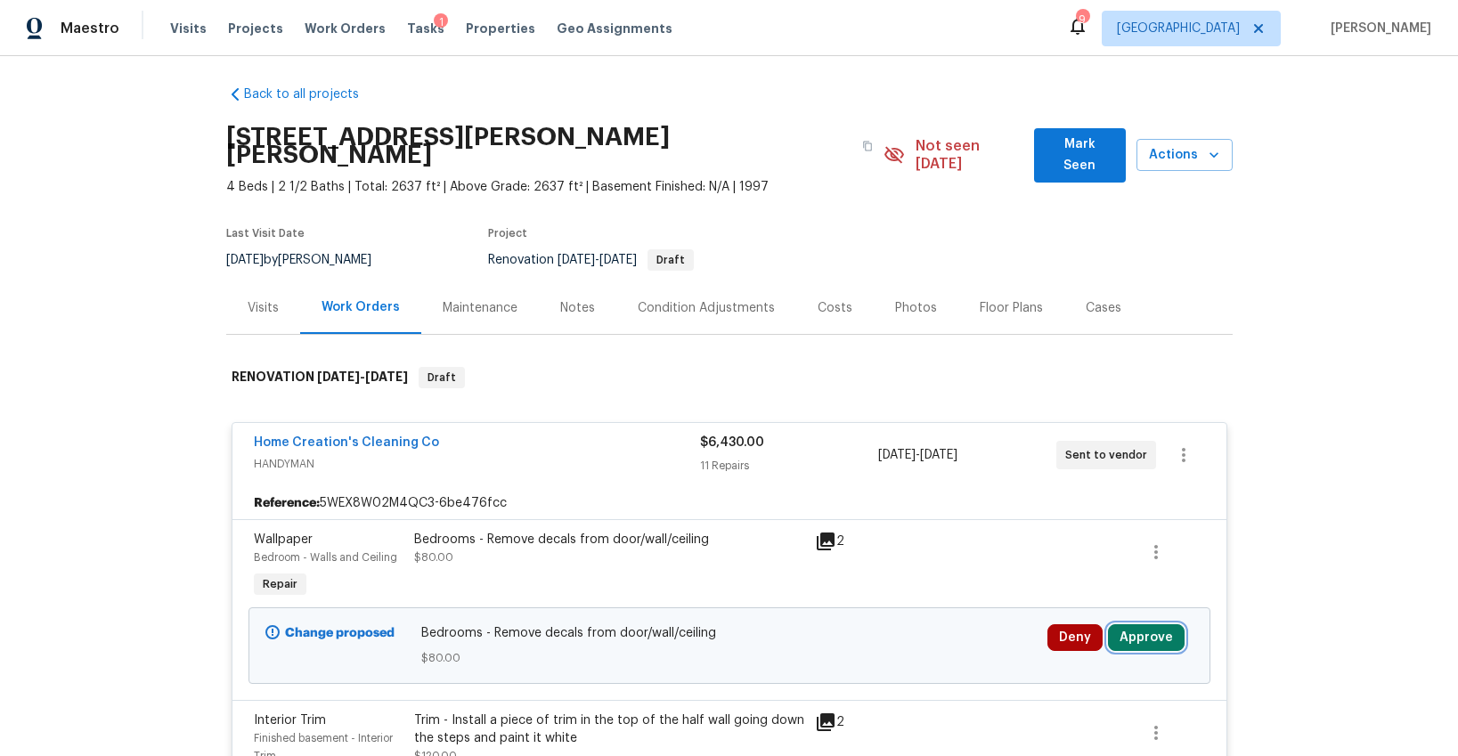
click at [1135, 628] on button "Approve" at bounding box center [1146, 637] width 77 height 27
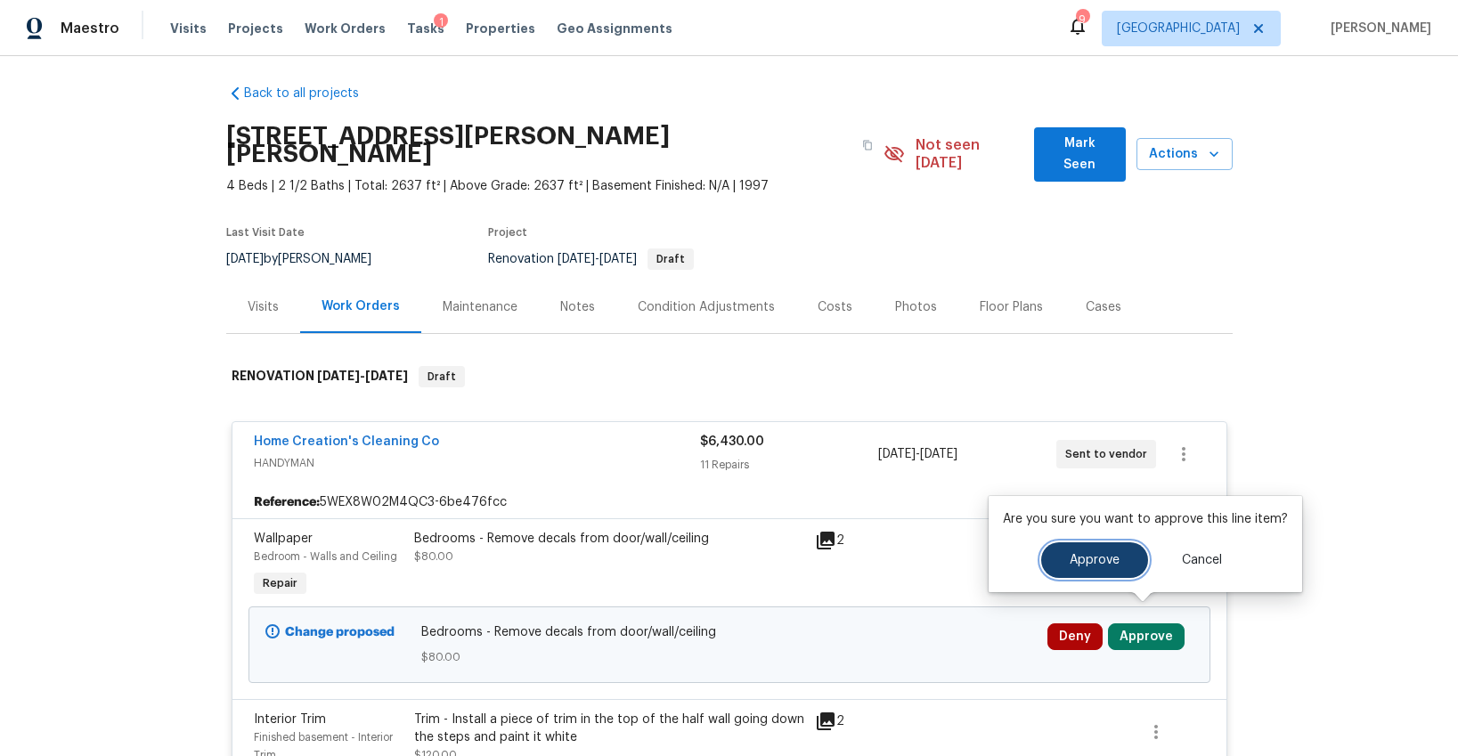
click at [1090, 572] on button "Approve" at bounding box center [1094, 560] width 107 height 36
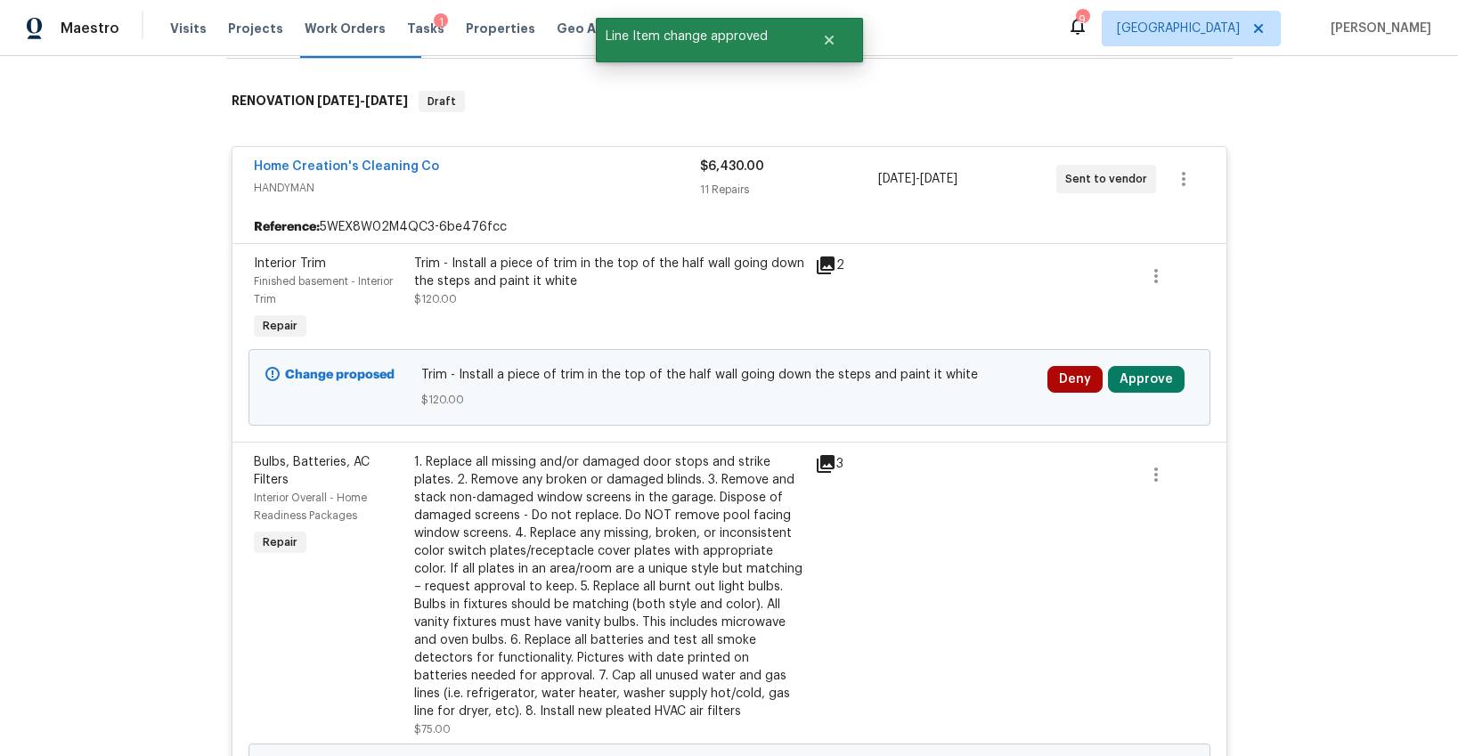
scroll to position [296, 0]
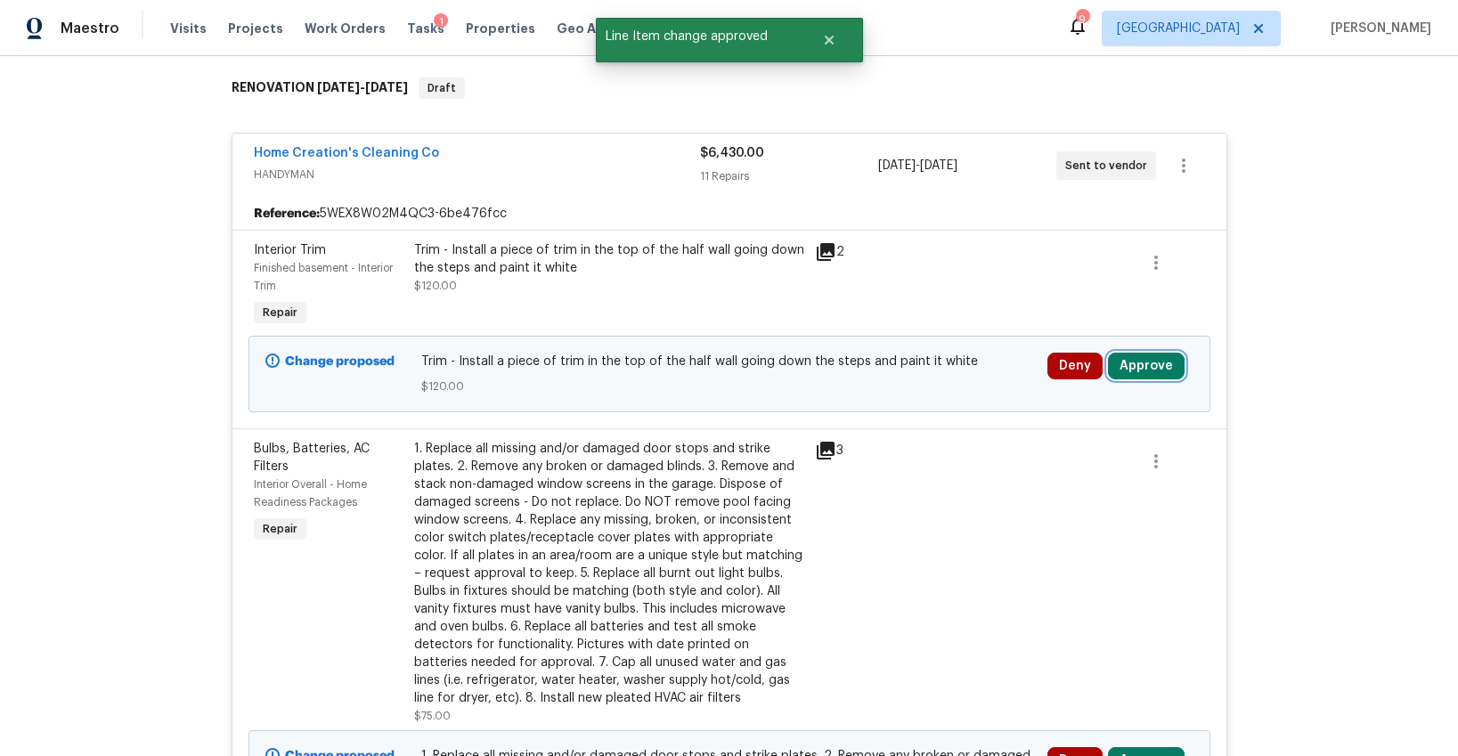
click at [1120, 353] on button "Approve" at bounding box center [1146, 366] width 77 height 27
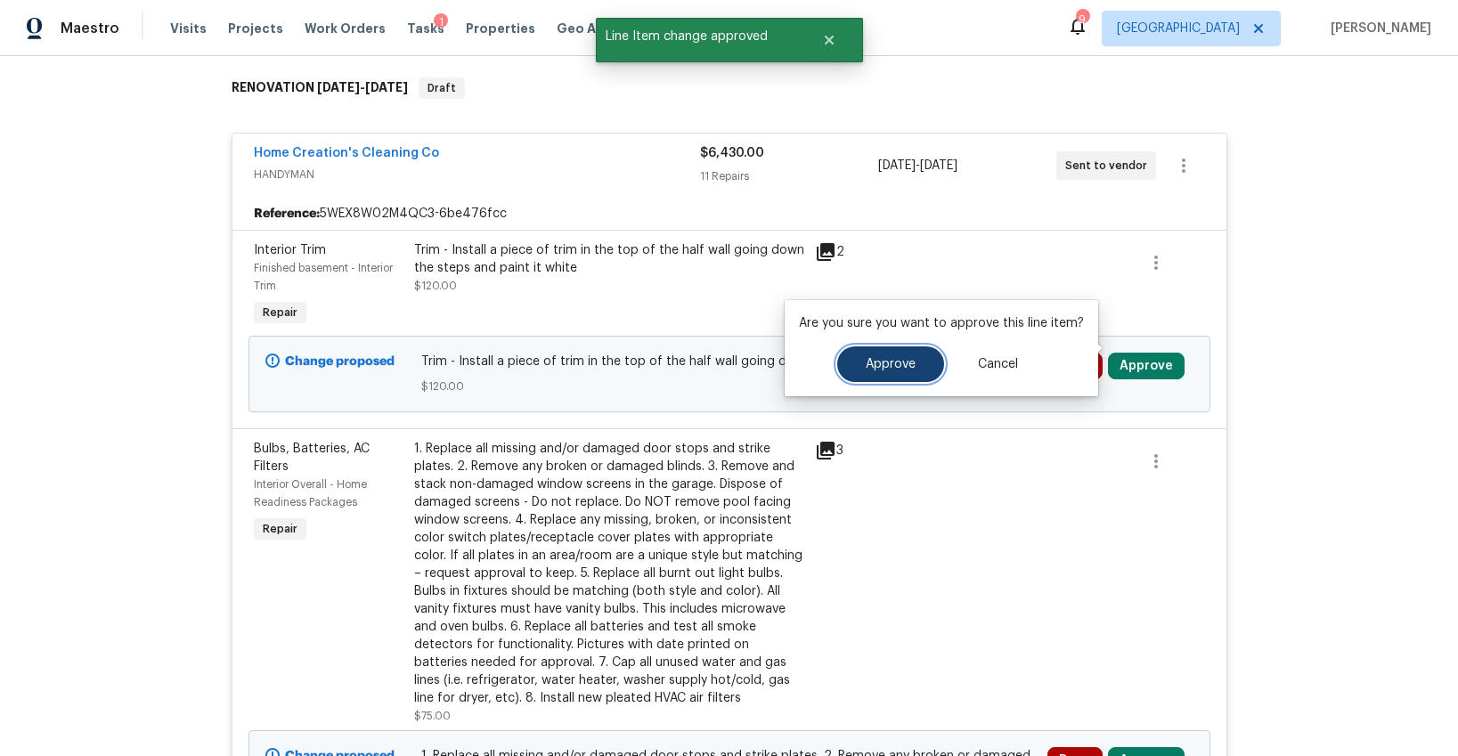
click at [893, 360] on span "Approve" at bounding box center [891, 364] width 50 height 13
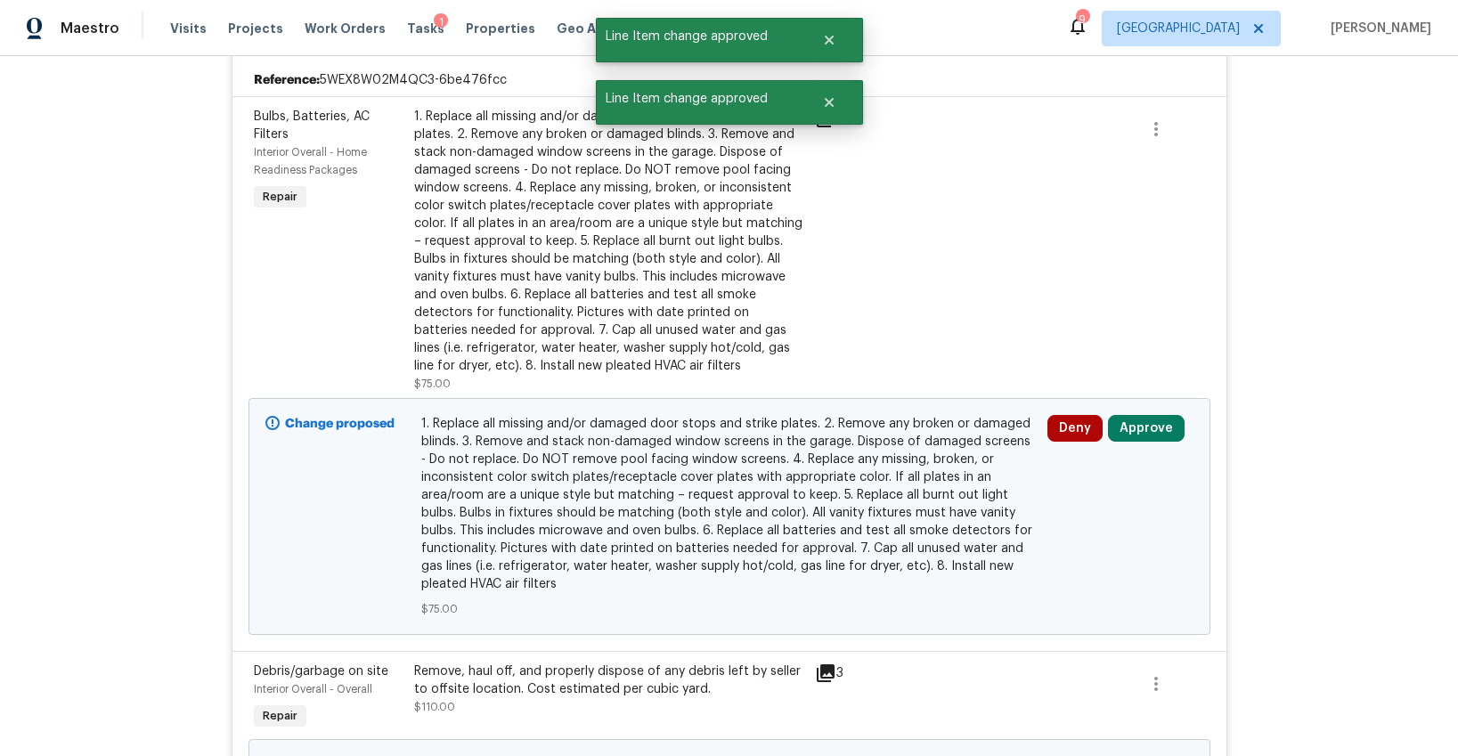
scroll to position [530, 0]
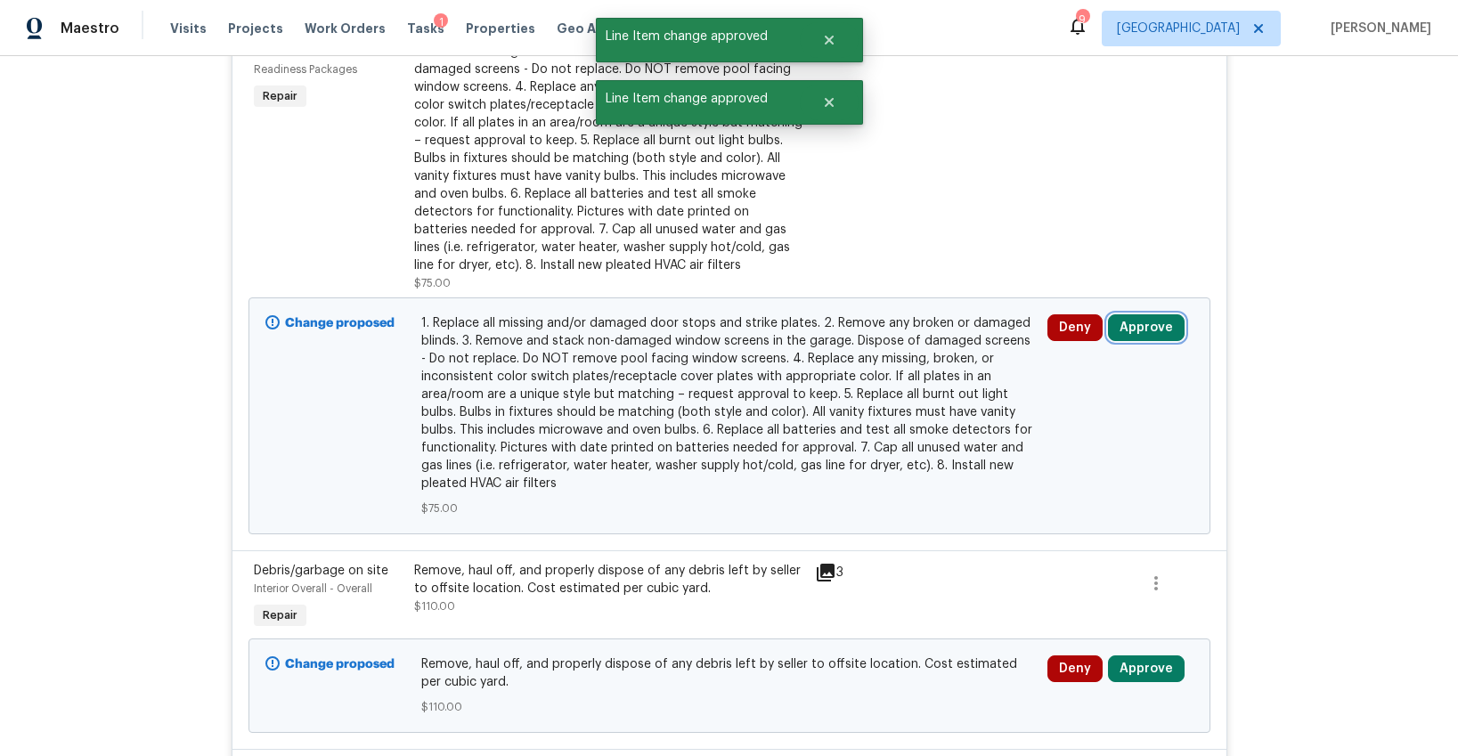
click at [1158, 314] on button "Approve" at bounding box center [1146, 327] width 77 height 27
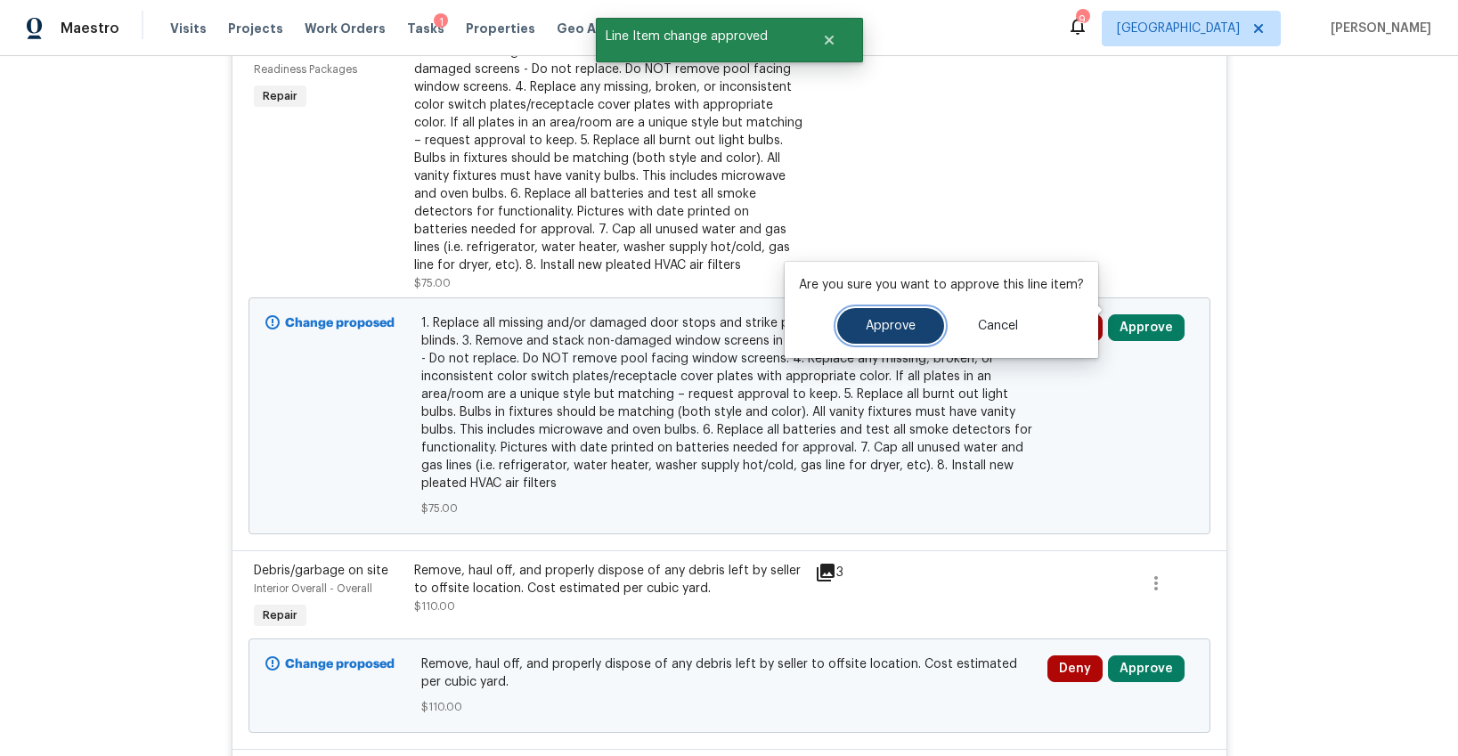
click at [908, 326] on span "Approve" at bounding box center [891, 326] width 50 height 13
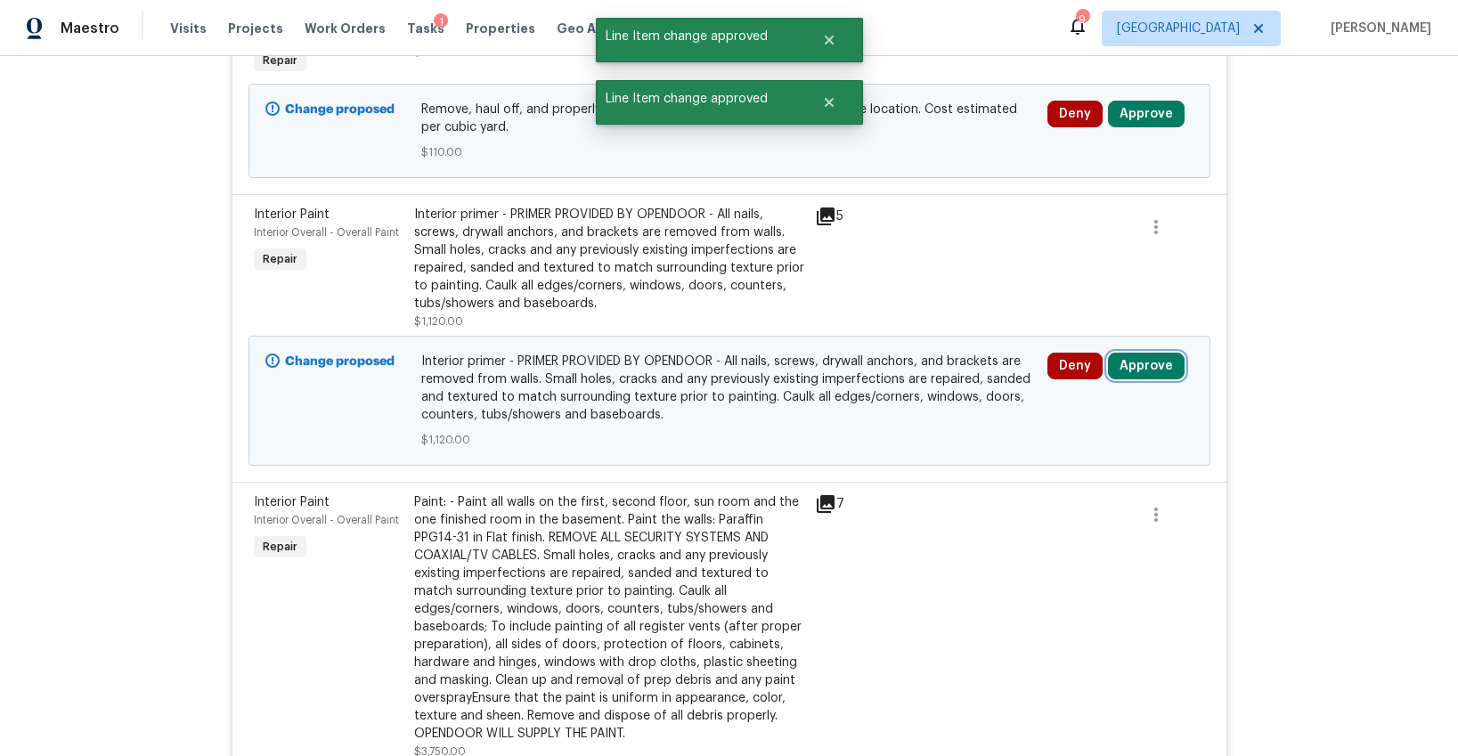
click at [1145, 353] on button "Approve" at bounding box center [1146, 366] width 77 height 27
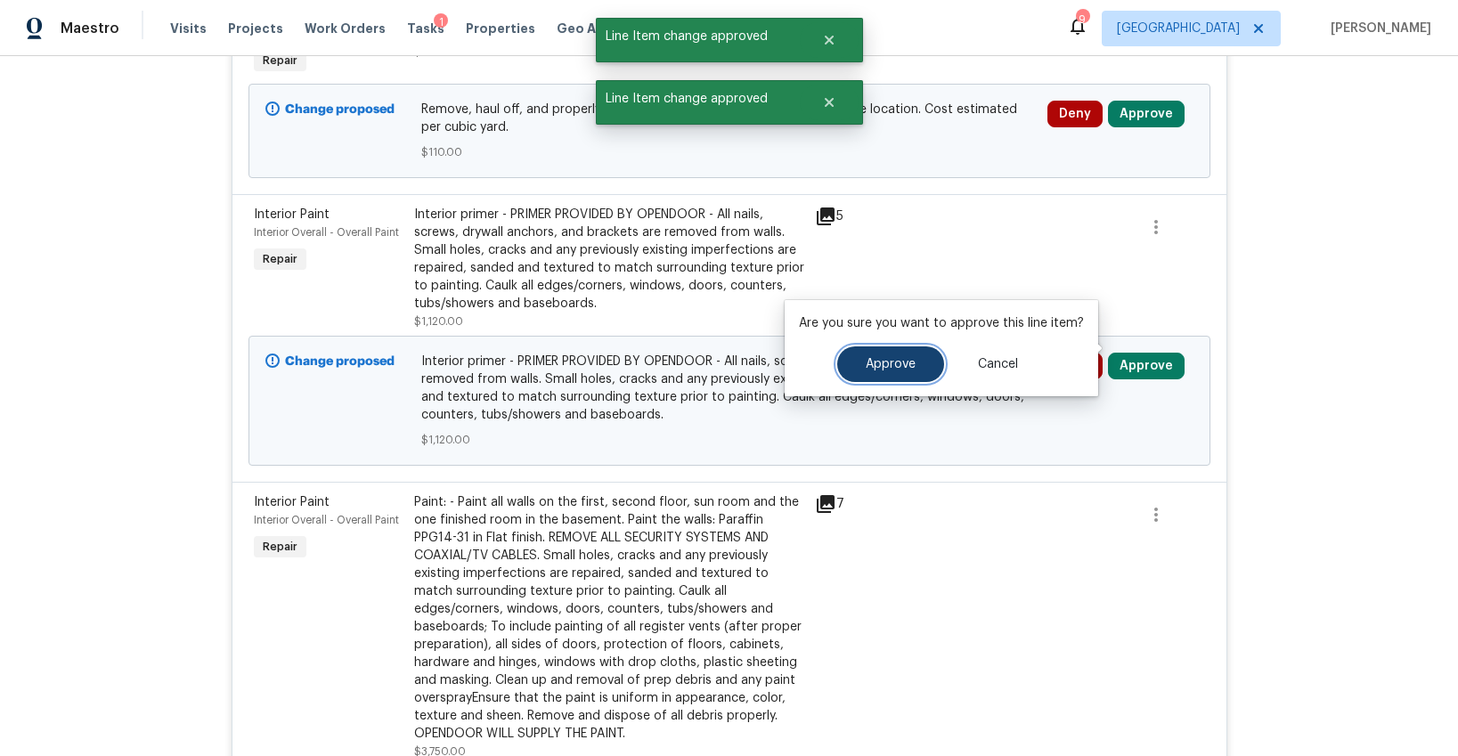
click at [867, 359] on span "Approve" at bounding box center [891, 364] width 50 height 13
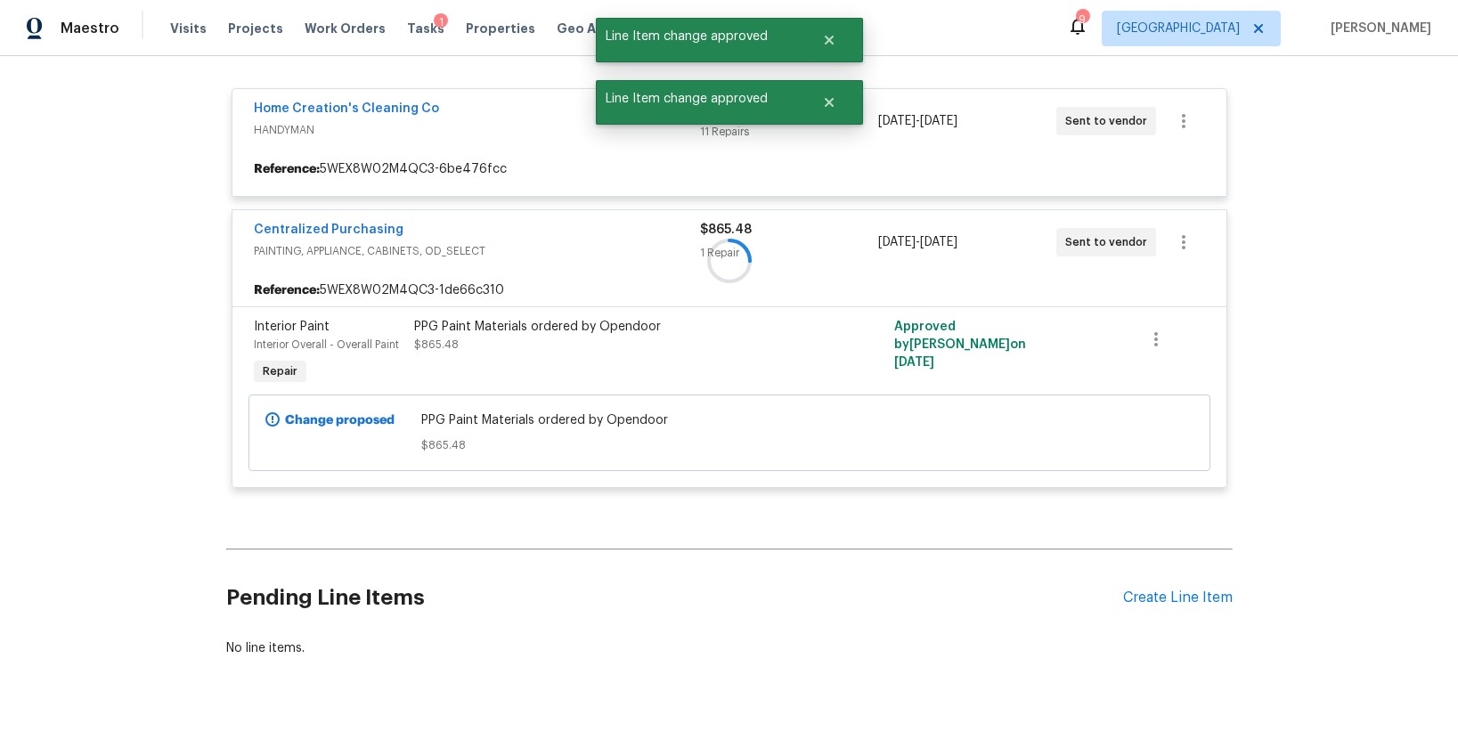
scroll to position [321, 0]
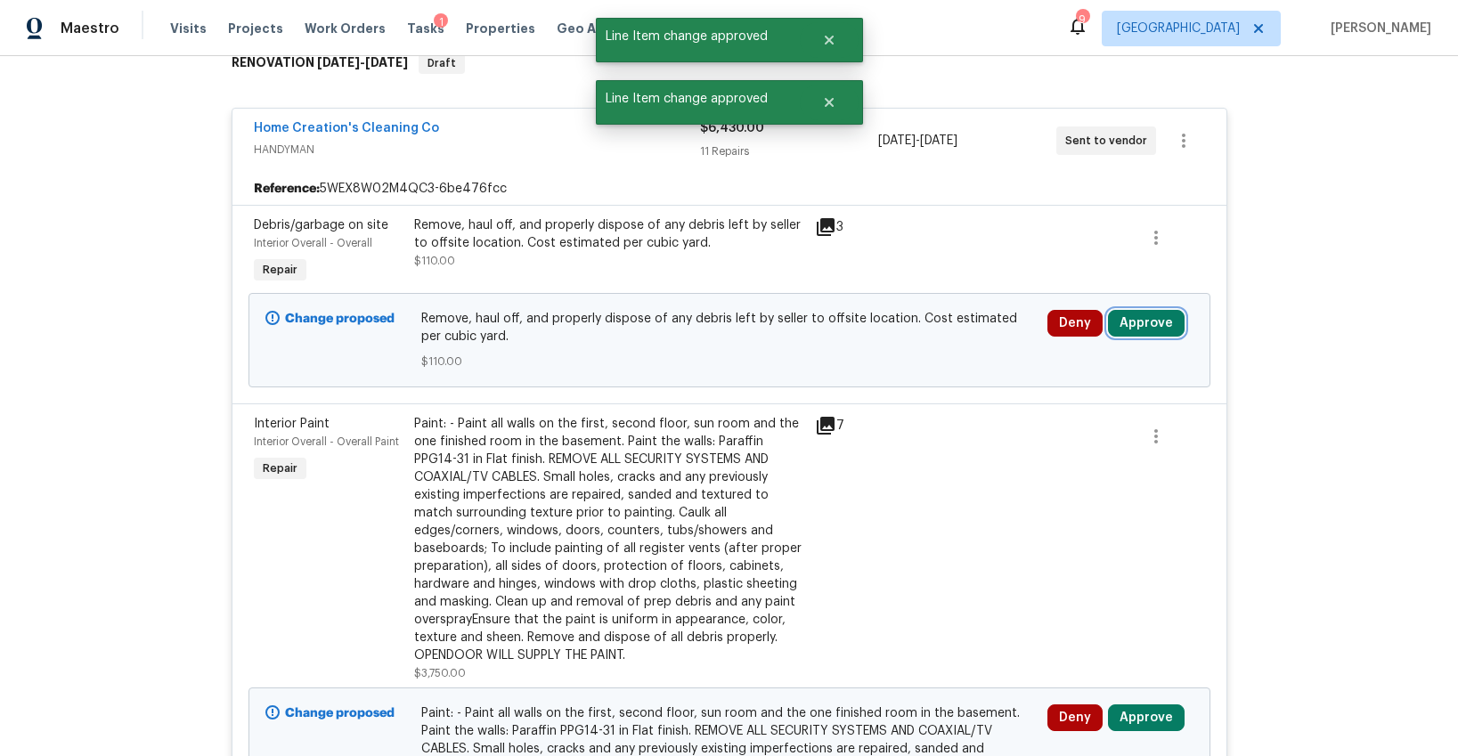
click at [1126, 310] on button "Approve" at bounding box center [1146, 323] width 77 height 27
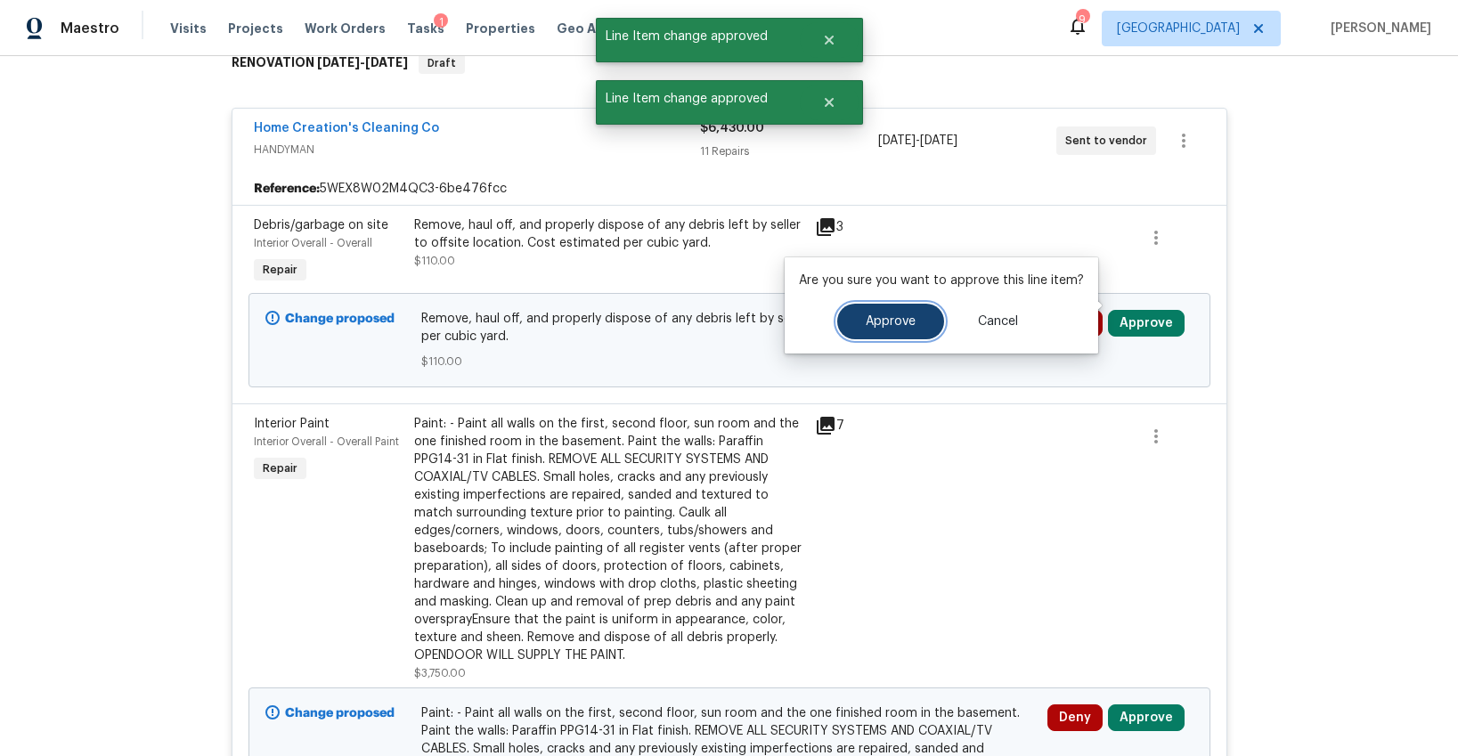
click at [902, 308] on button "Approve" at bounding box center [890, 322] width 107 height 36
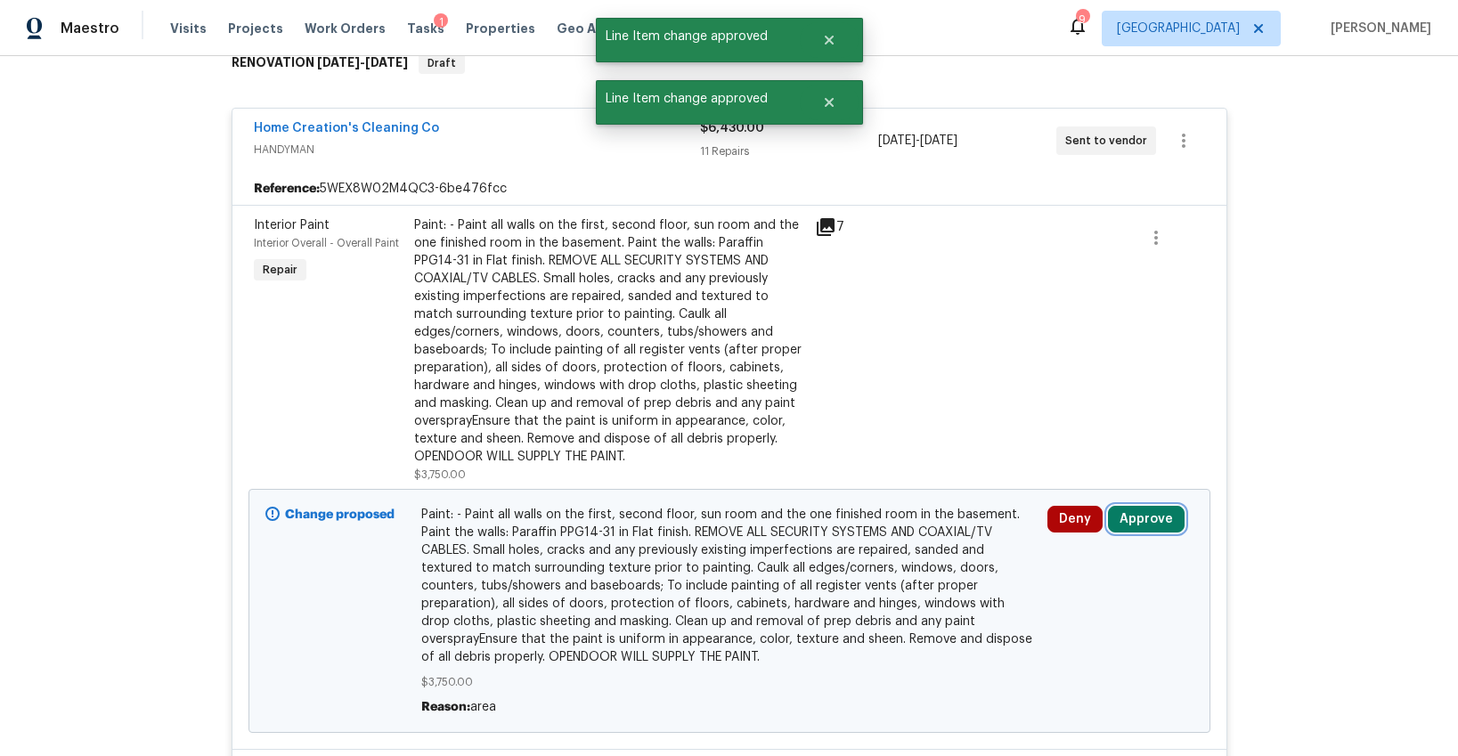
click at [1155, 506] on button "Approve" at bounding box center [1146, 519] width 77 height 27
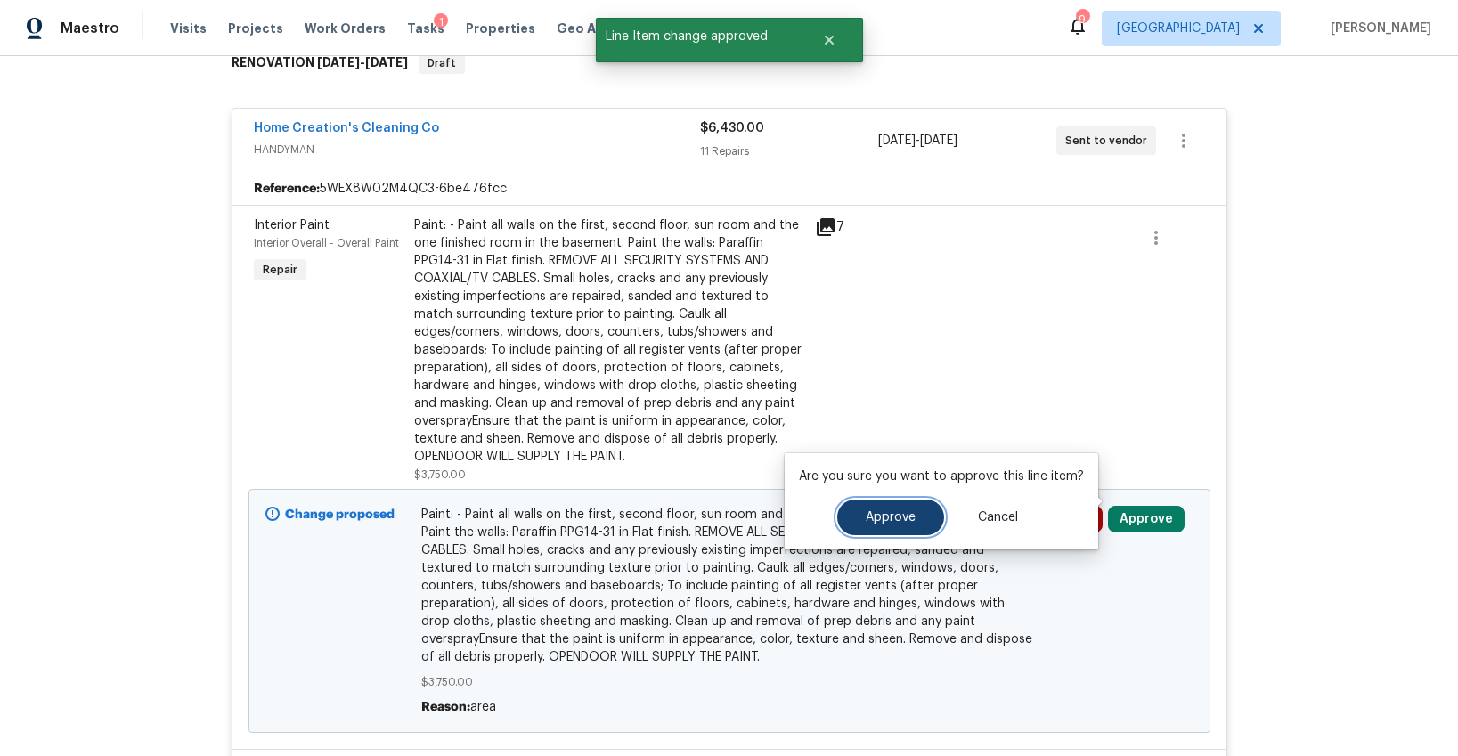
click at [839, 518] on button "Approve" at bounding box center [890, 518] width 107 height 36
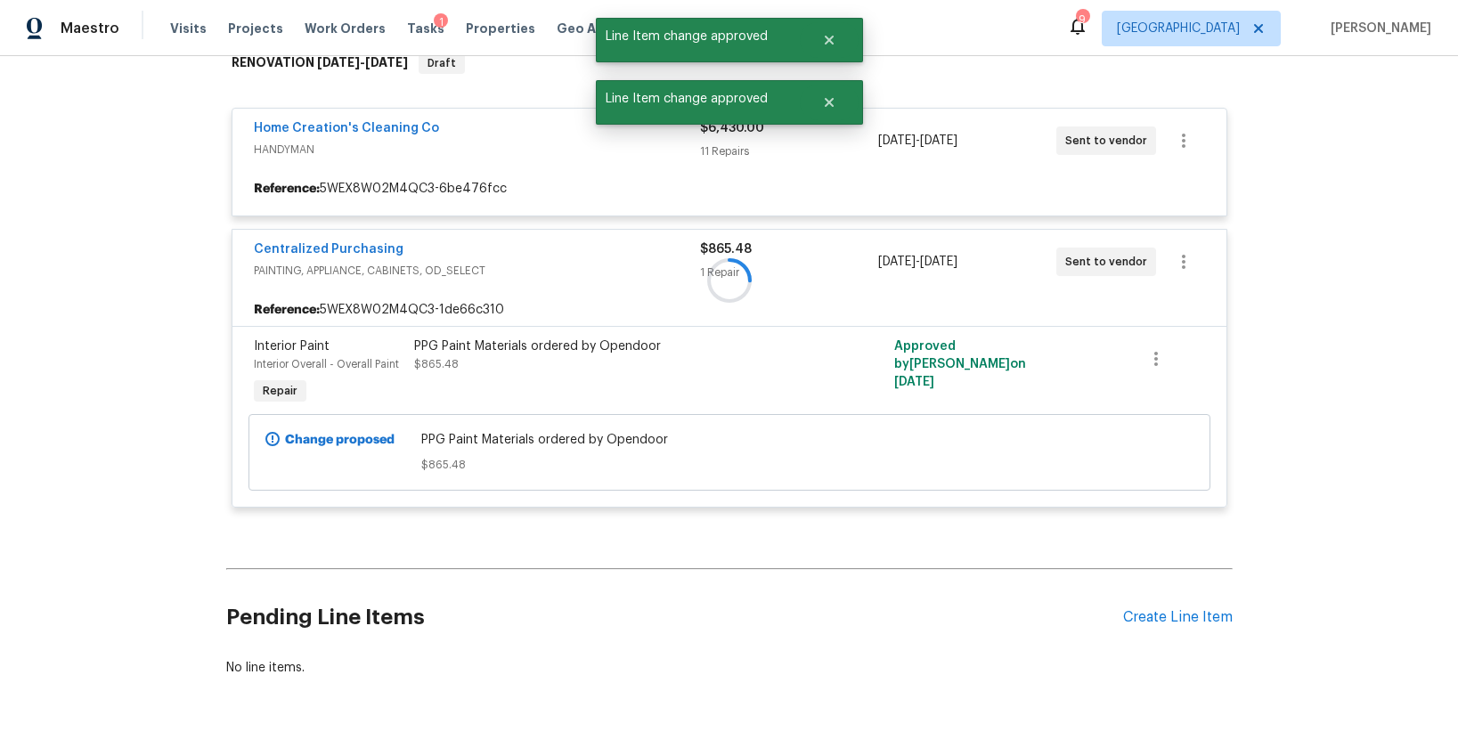
scroll to position [345, 0]
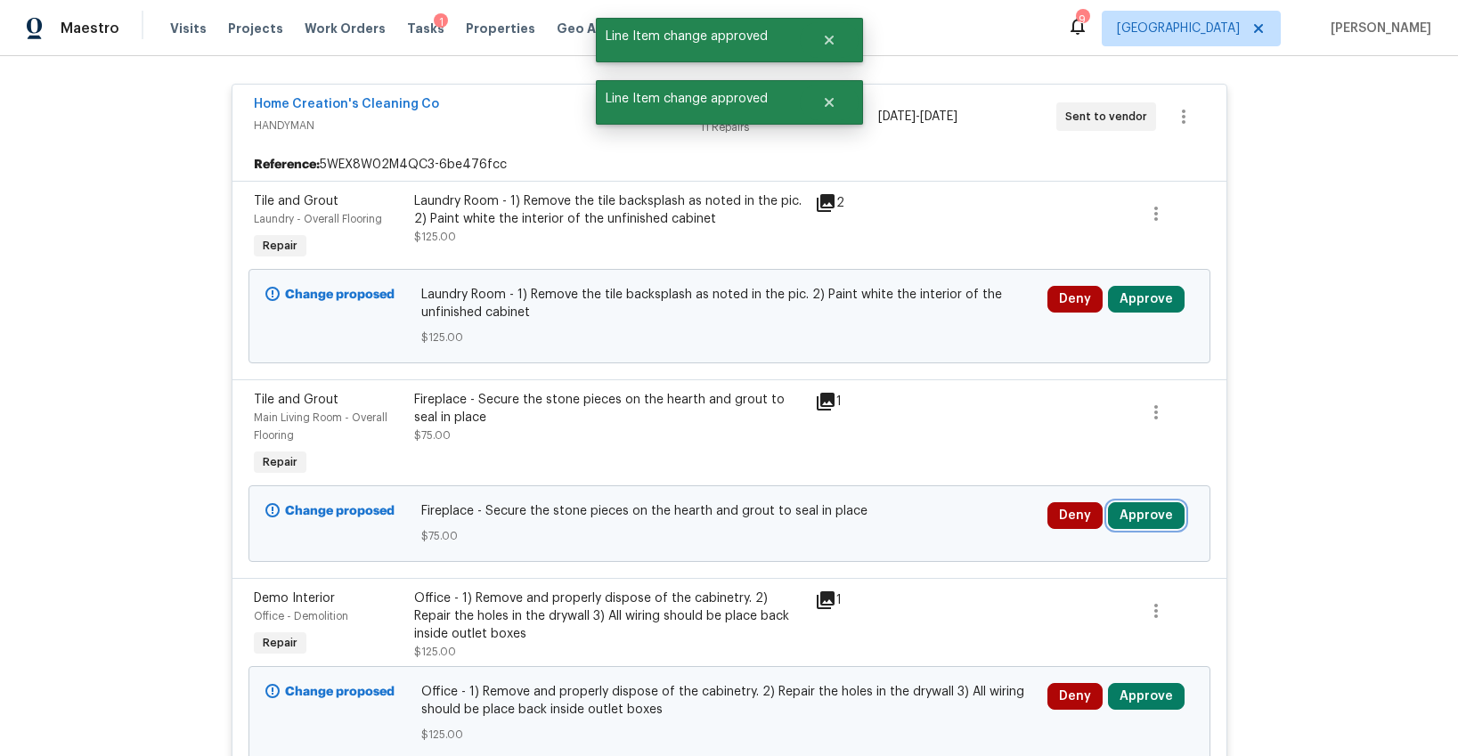
click at [1128, 502] on button "Approve" at bounding box center [1146, 515] width 77 height 27
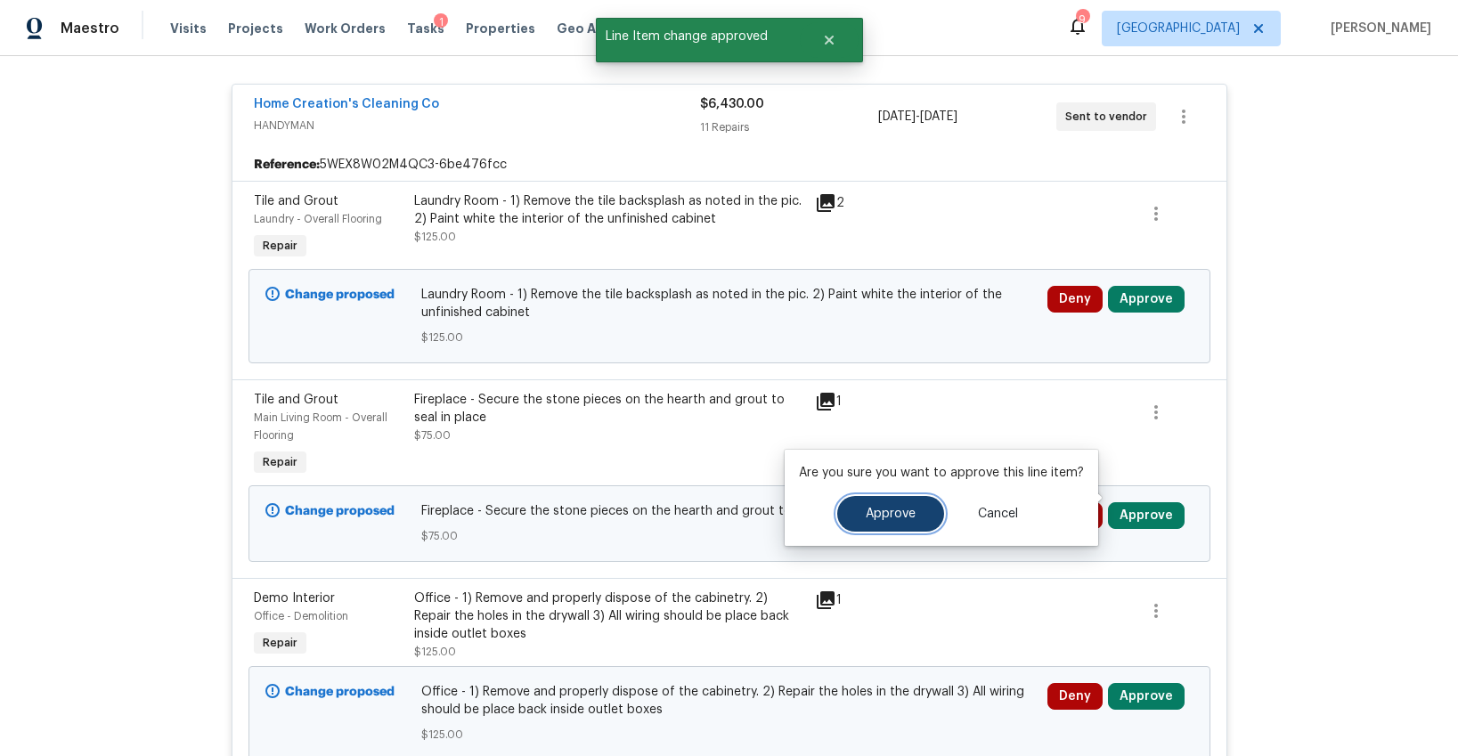
click at [905, 509] on span "Approve" at bounding box center [891, 514] width 50 height 13
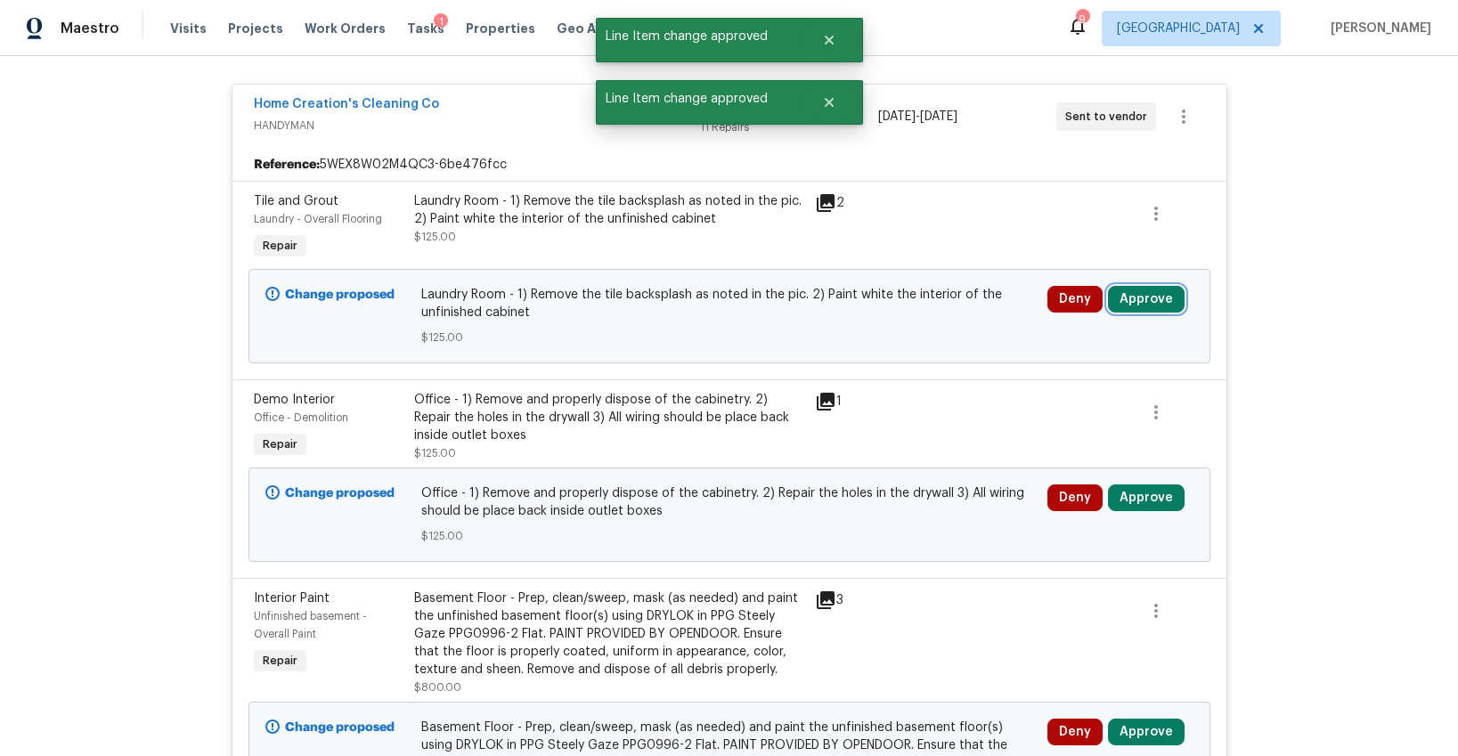
click at [1143, 286] on button "Approve" at bounding box center [1146, 299] width 77 height 27
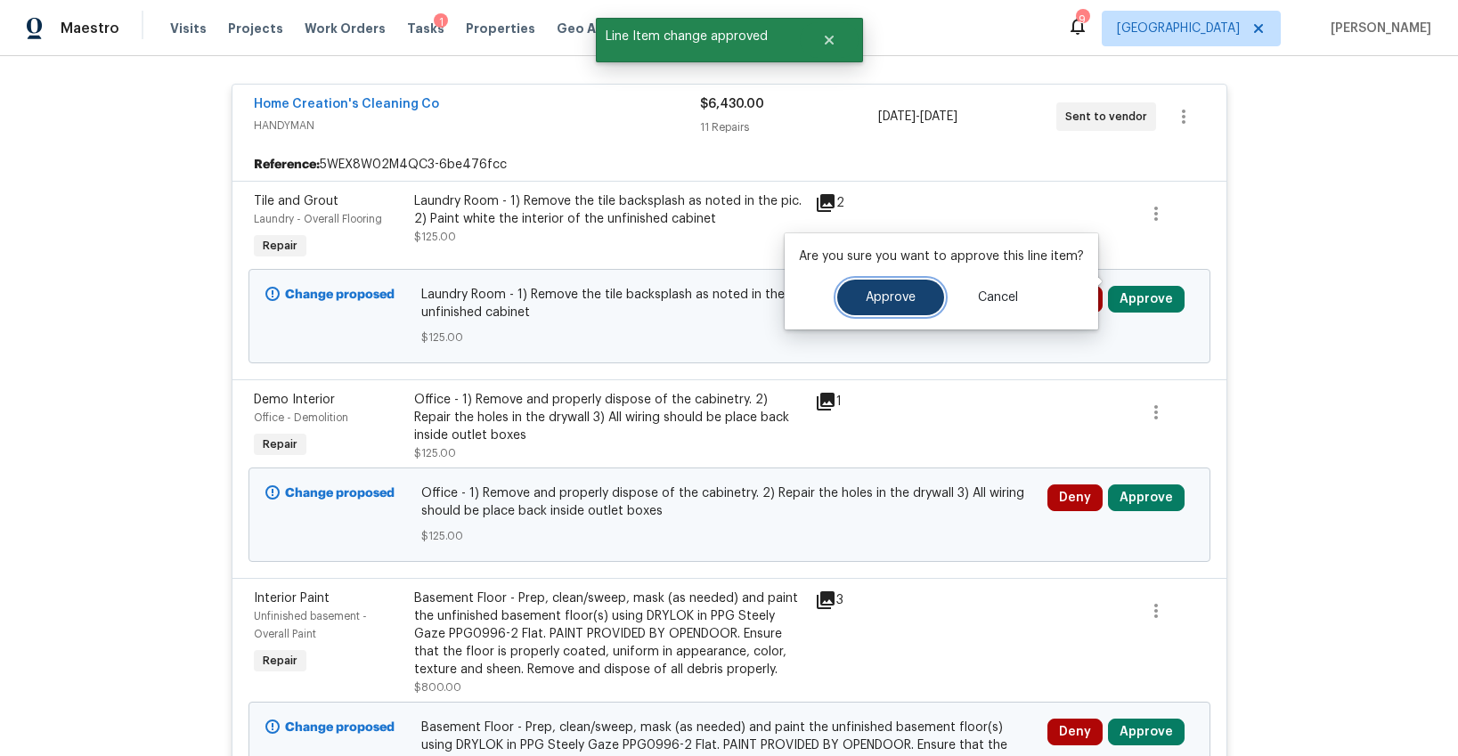
click at [894, 305] on button "Approve" at bounding box center [890, 298] width 107 height 36
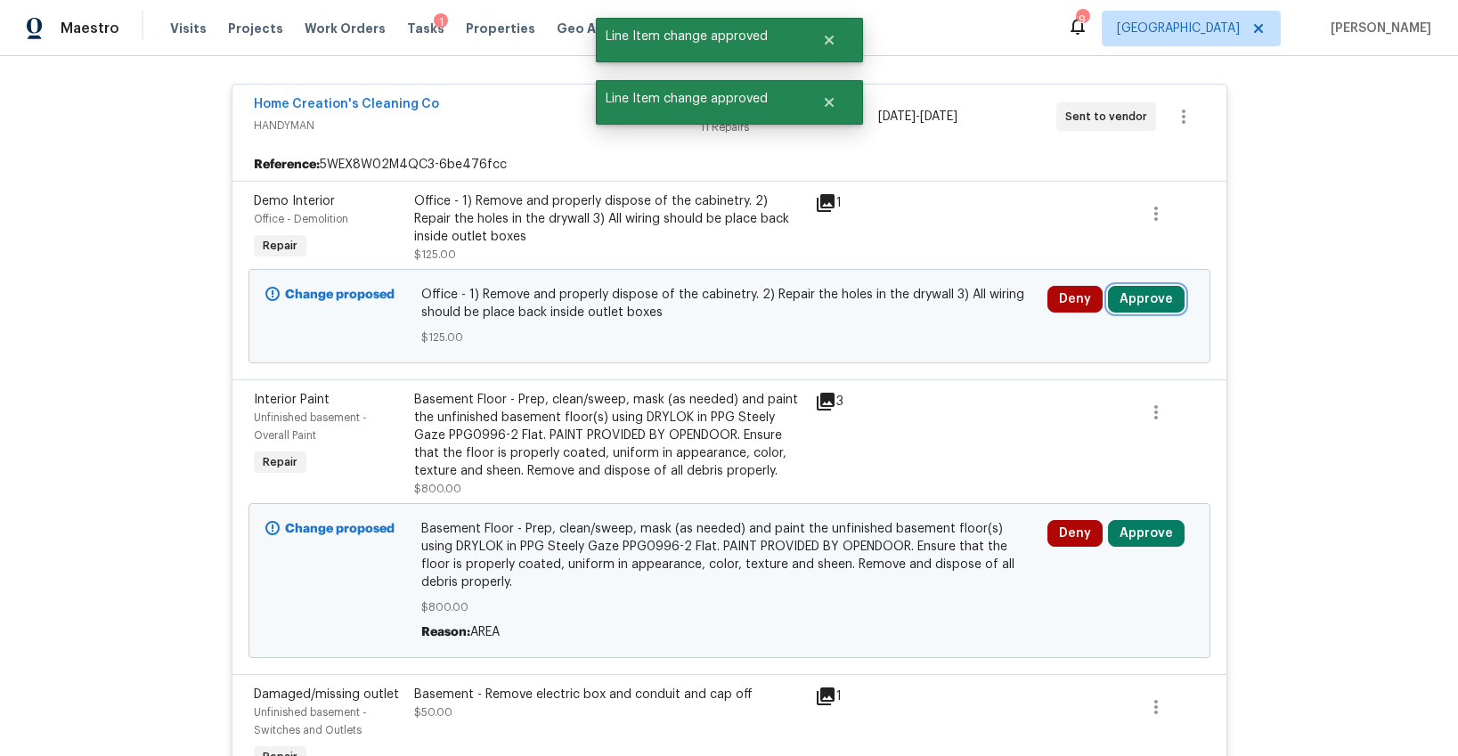
click at [1156, 287] on button "Approve" at bounding box center [1146, 299] width 77 height 27
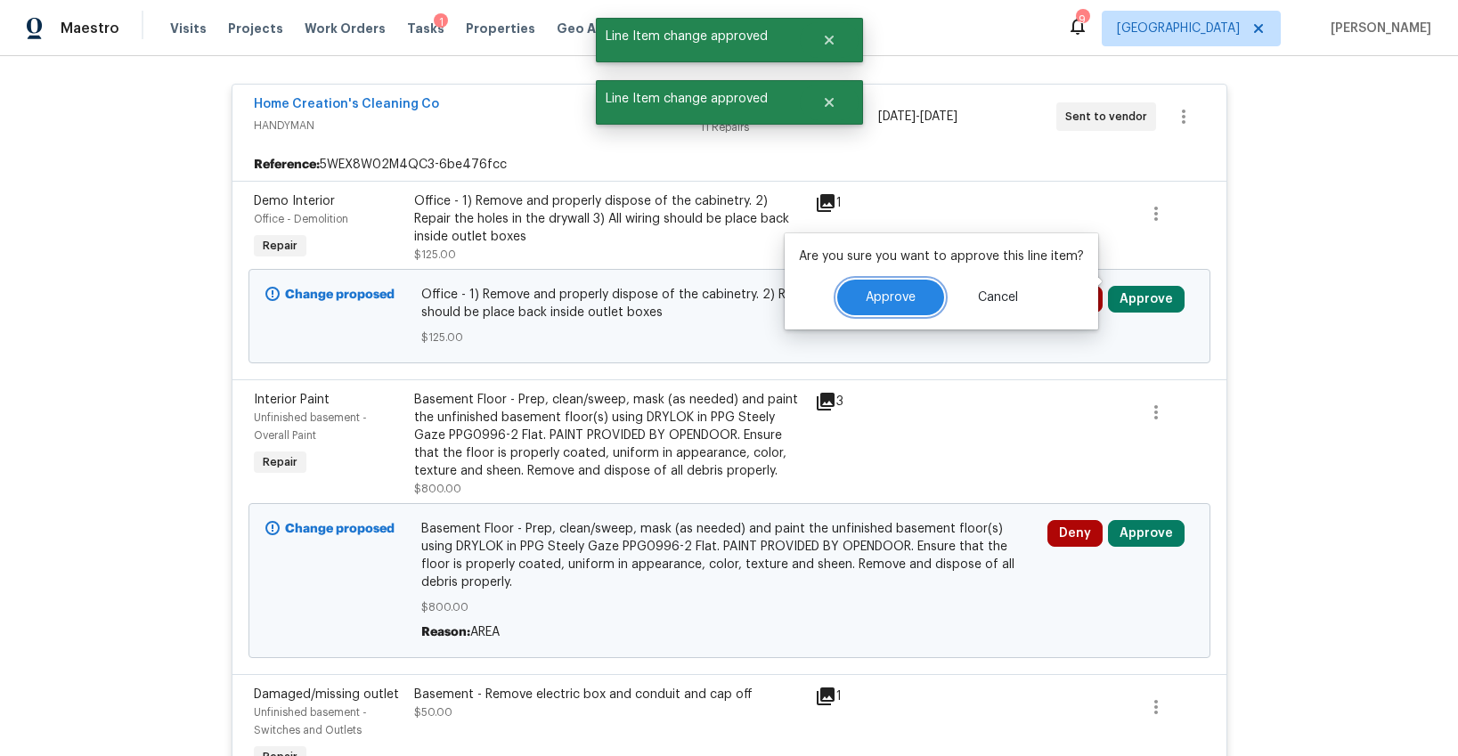
click at [892, 307] on button "Approve" at bounding box center [890, 298] width 107 height 36
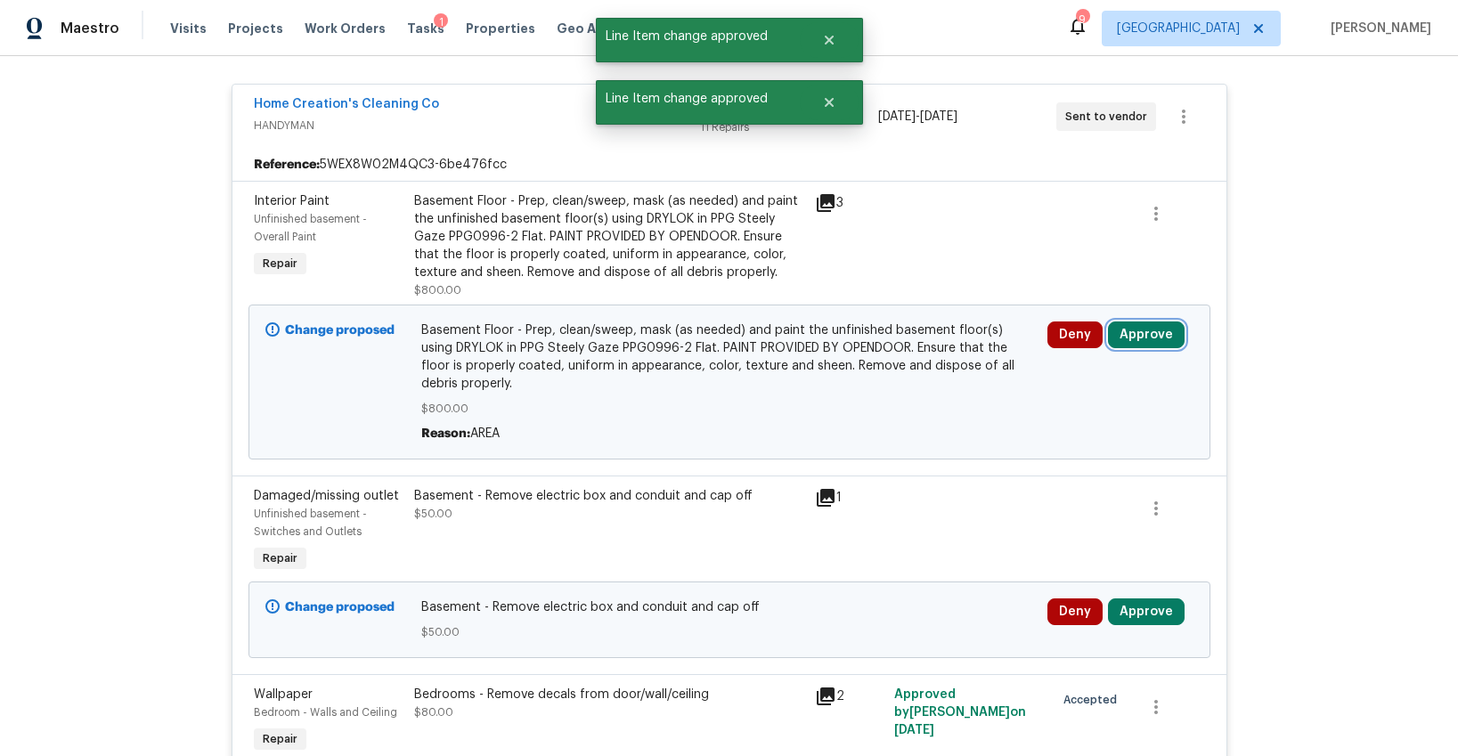
click at [1122, 321] on button "Approve" at bounding box center [1146, 334] width 77 height 27
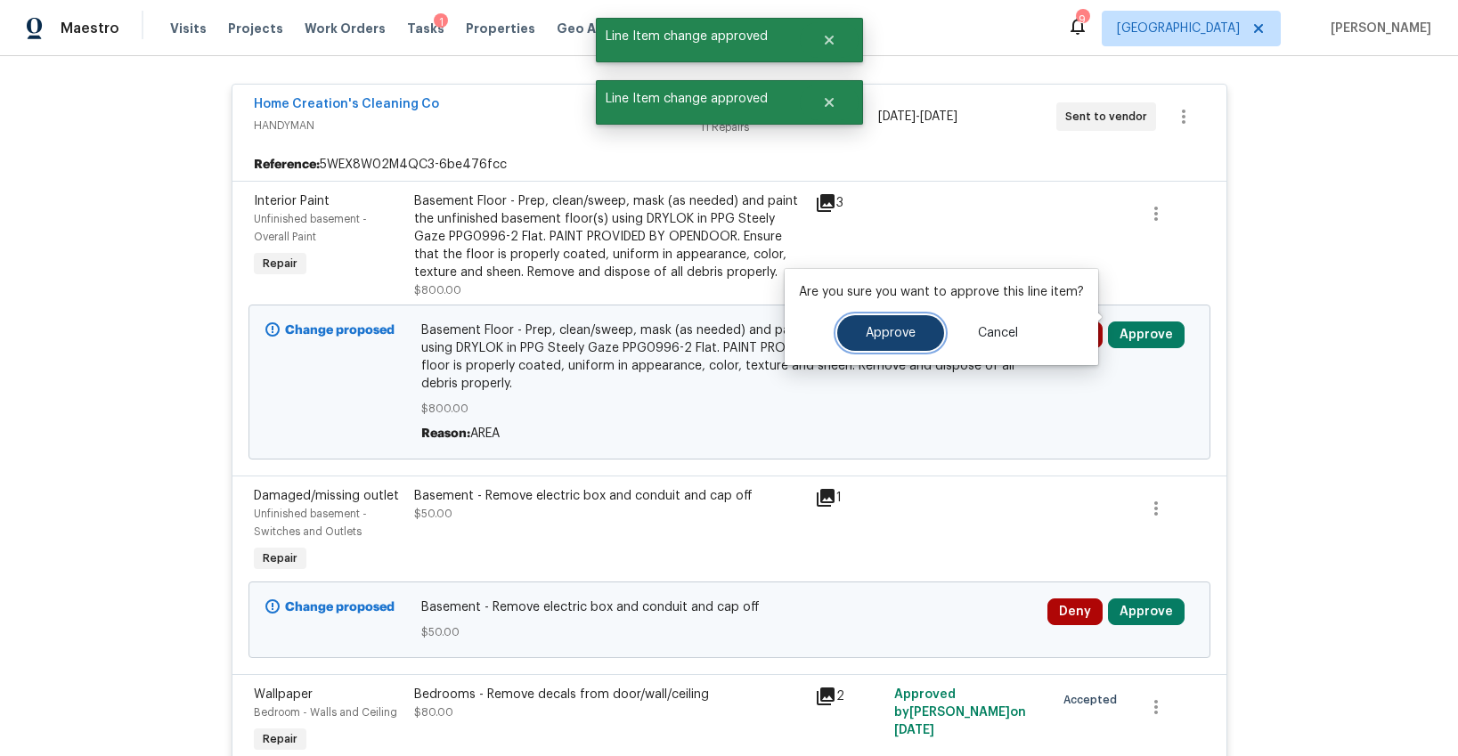
click at [859, 335] on button "Approve" at bounding box center [890, 333] width 107 height 36
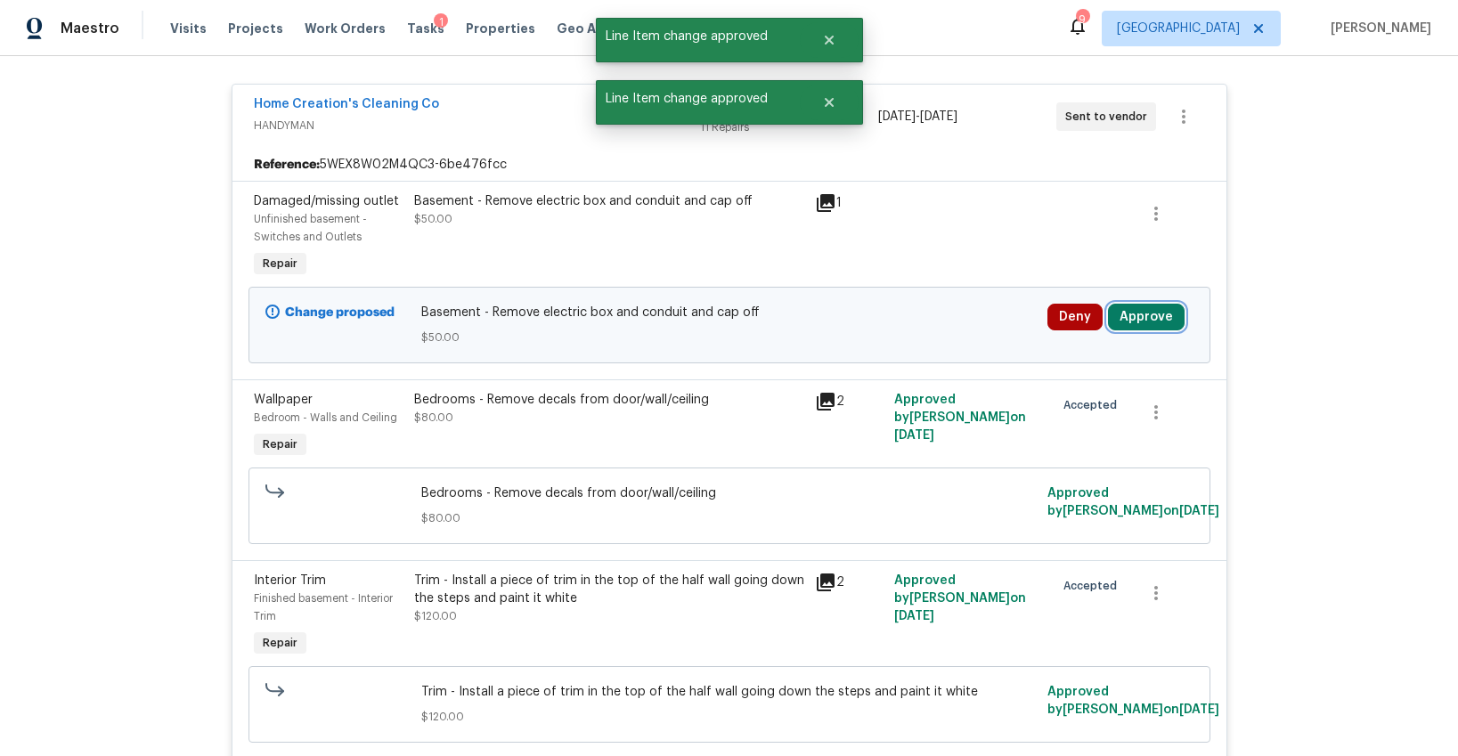
click at [1120, 308] on button "Approve" at bounding box center [1146, 317] width 77 height 27
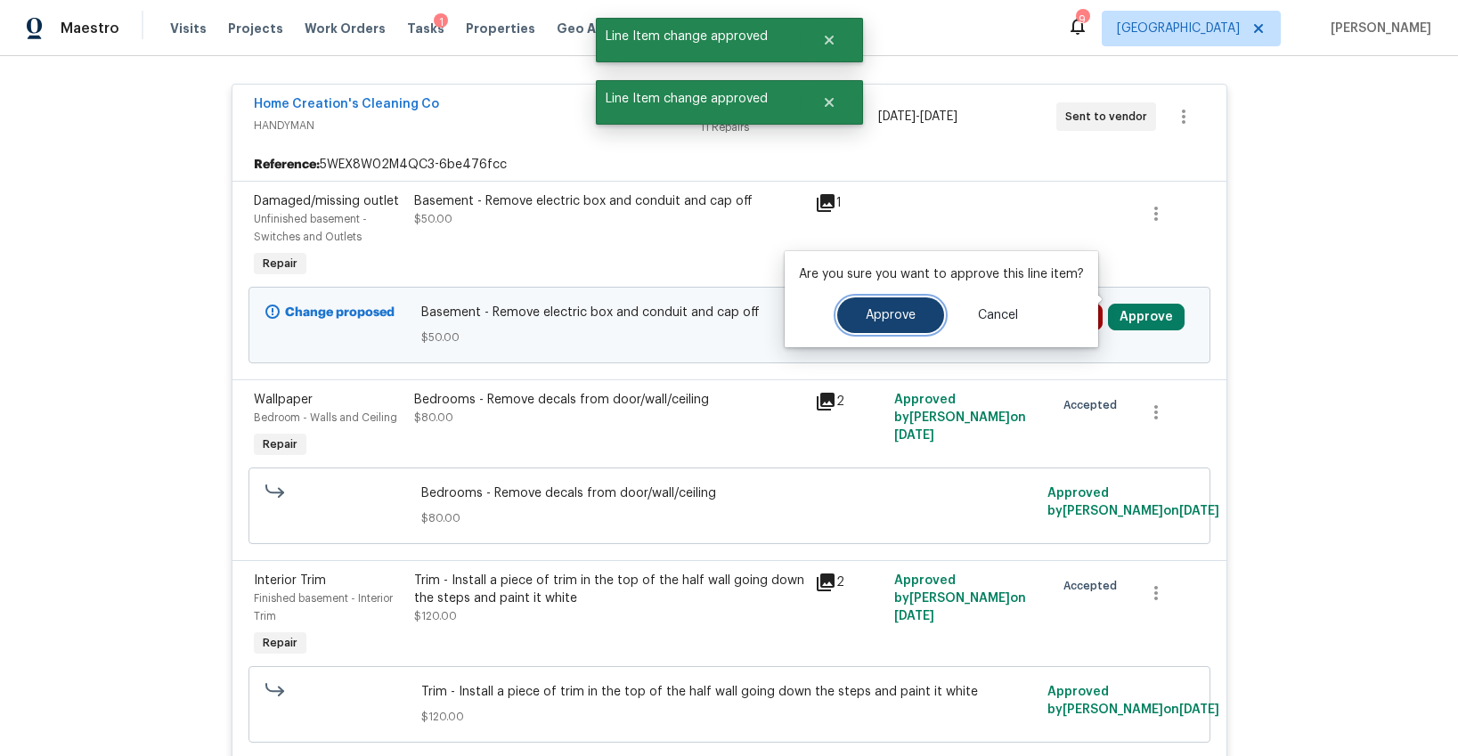
click at [890, 316] on span "Approve" at bounding box center [891, 315] width 50 height 13
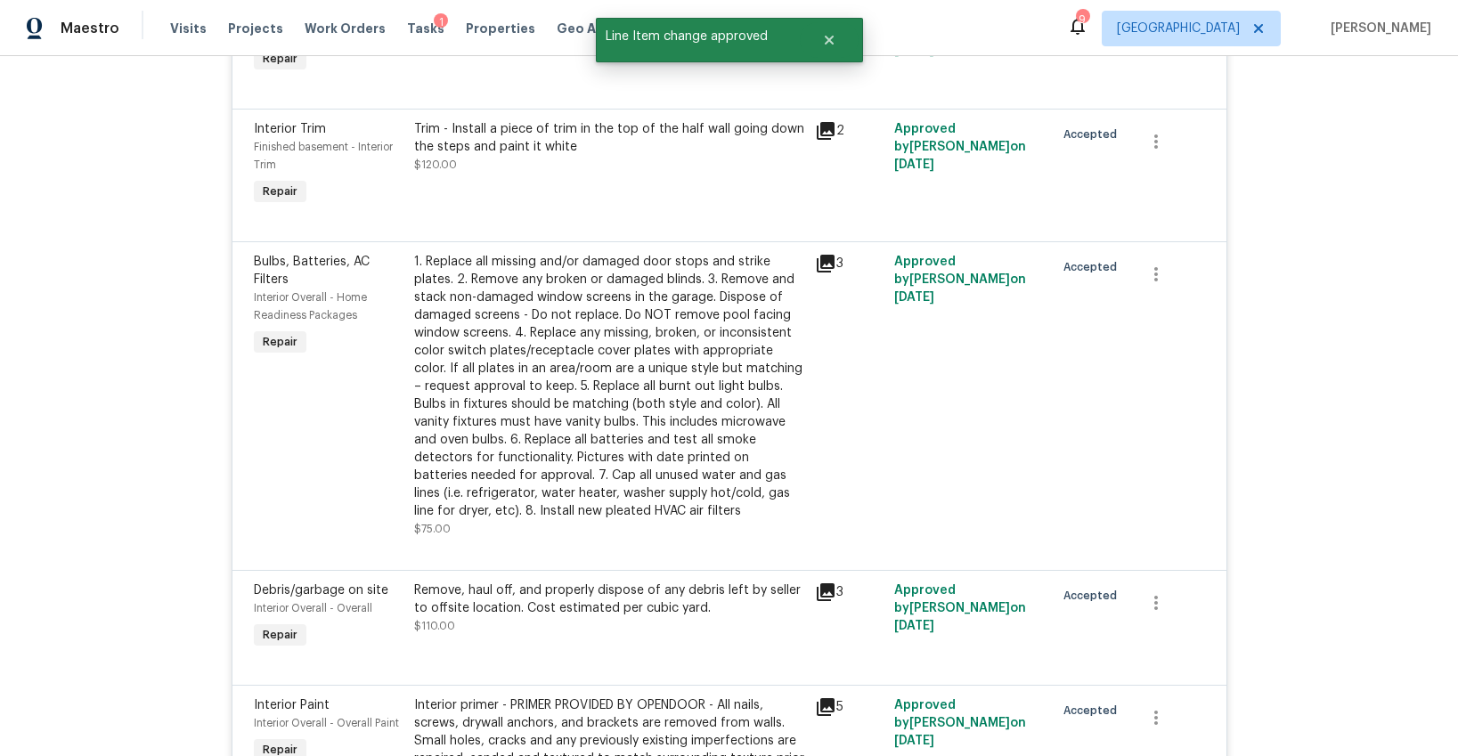
scroll to position [0, 0]
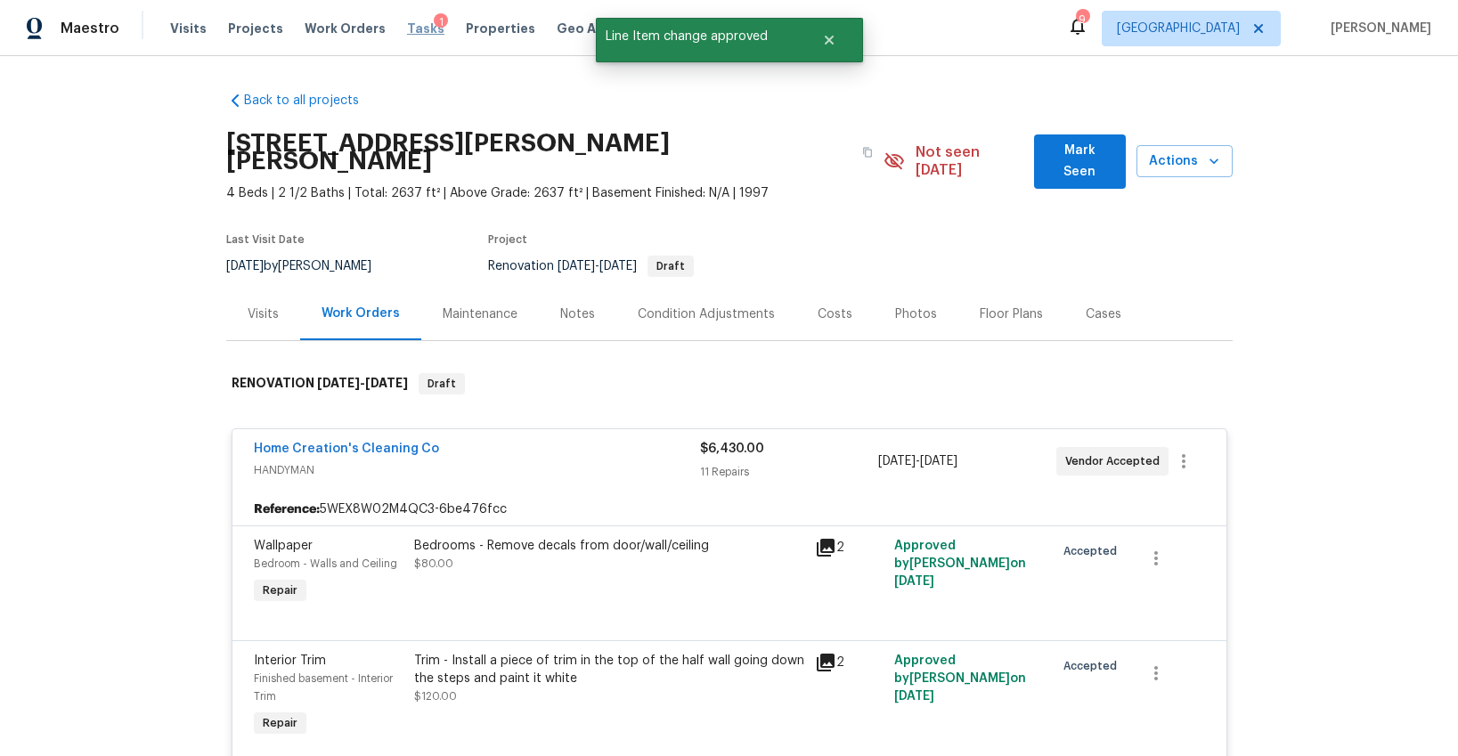
click at [410, 28] on span "Tasks" at bounding box center [425, 28] width 37 height 12
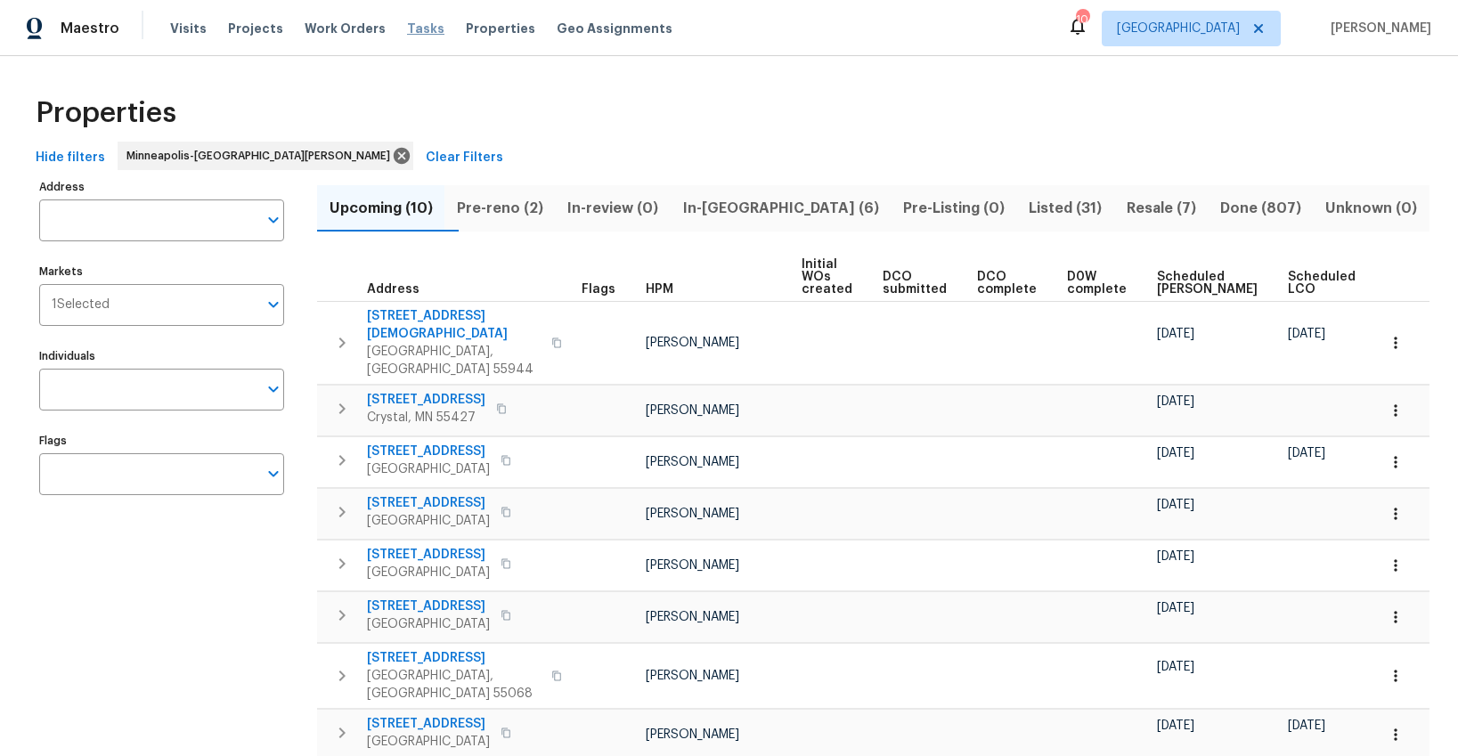
click at [413, 32] on span "Tasks" at bounding box center [425, 28] width 37 height 12
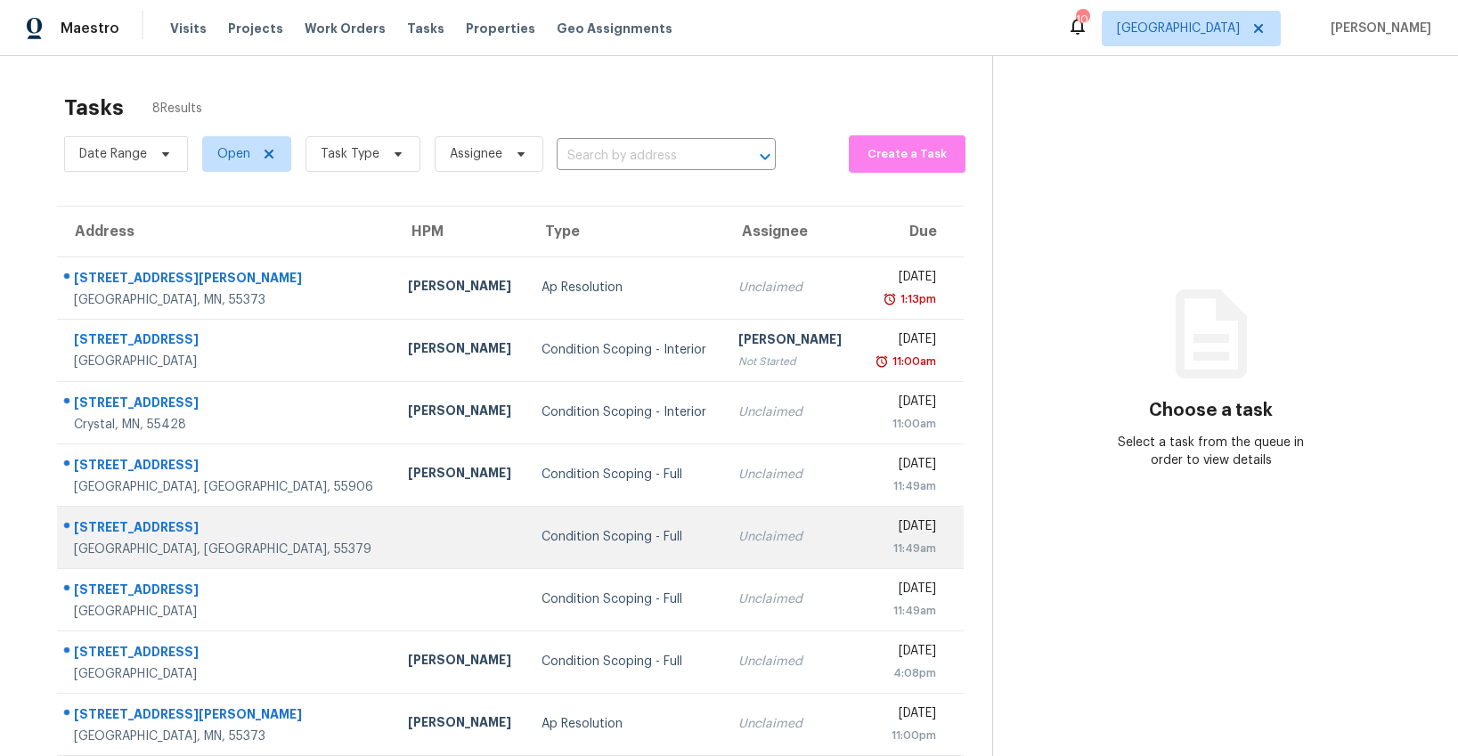
scroll to position [56, 0]
